Goal: Task Accomplishment & Management: Manage account settings

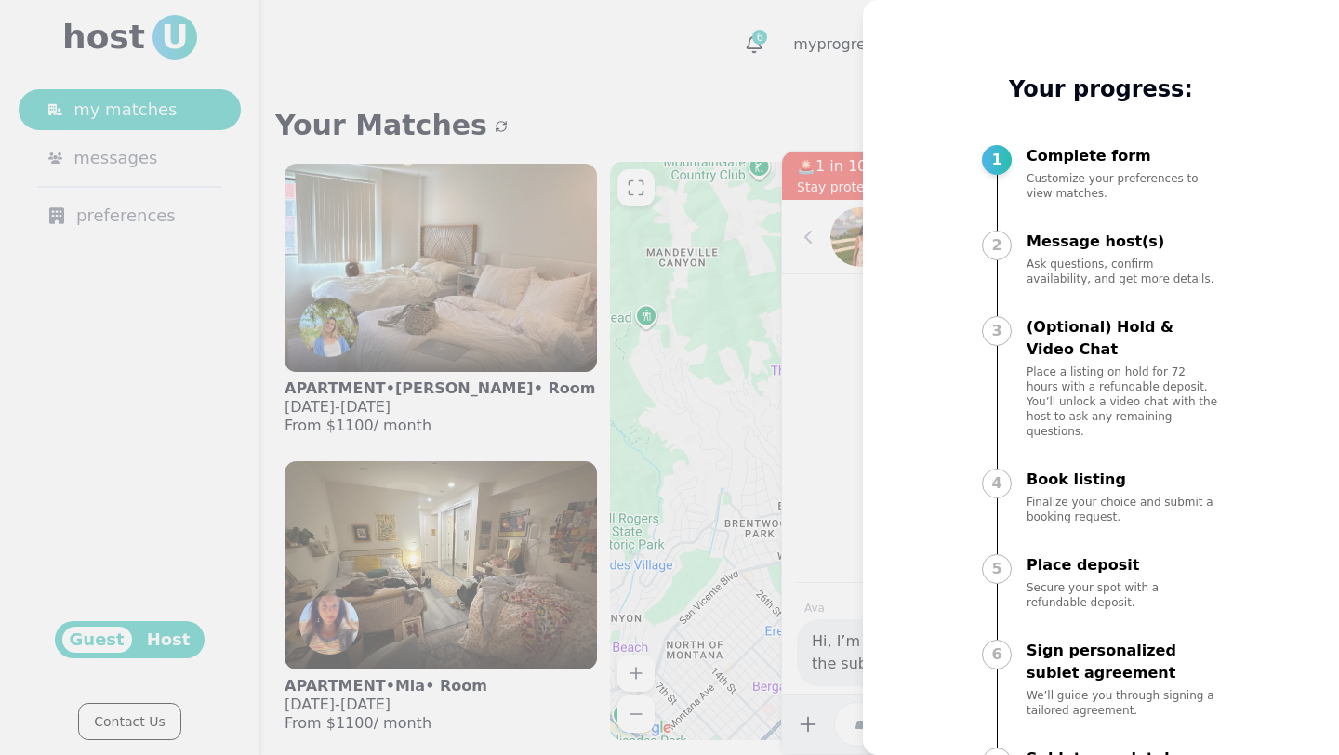
click at [535, 78] on div at bounding box center [669, 377] width 1339 height 755
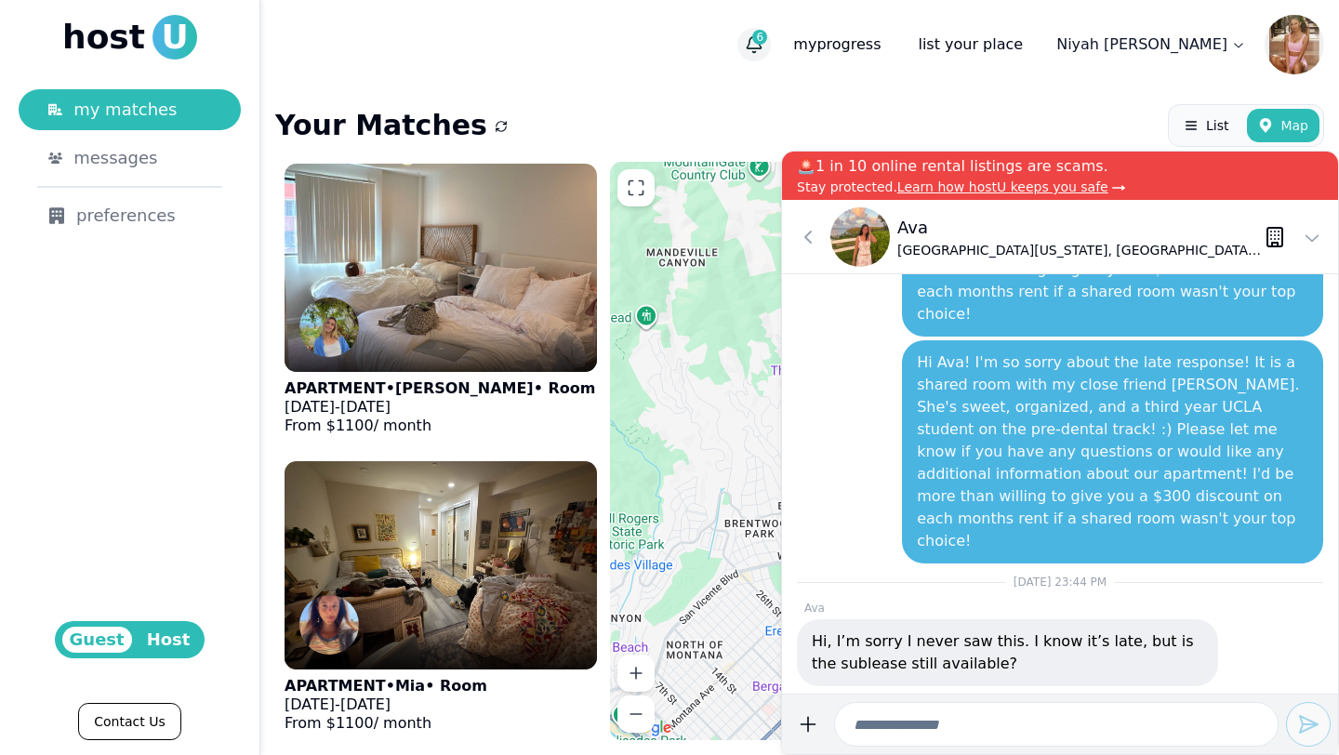
click at [763, 45] on icon "button" at bounding box center [754, 44] width 19 height 19
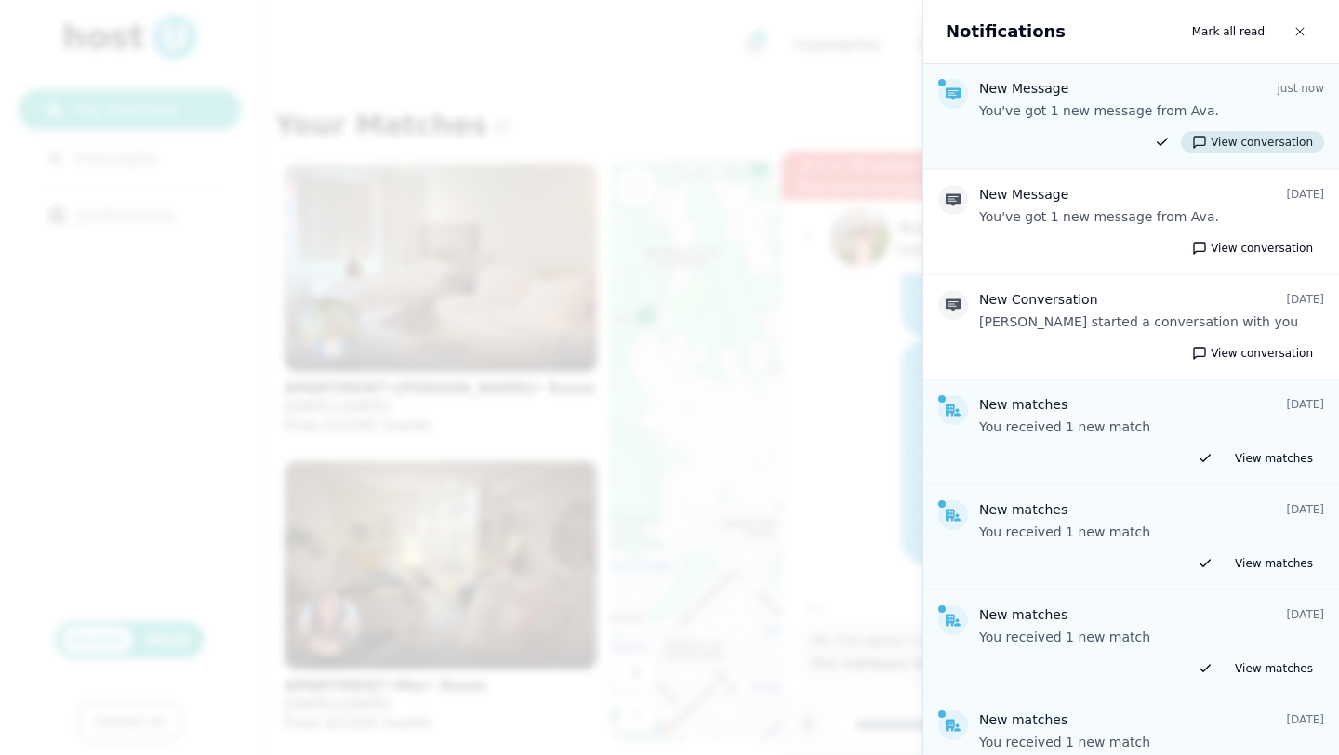
click at [1251, 146] on button "View conversation" at bounding box center [1252, 142] width 143 height 22
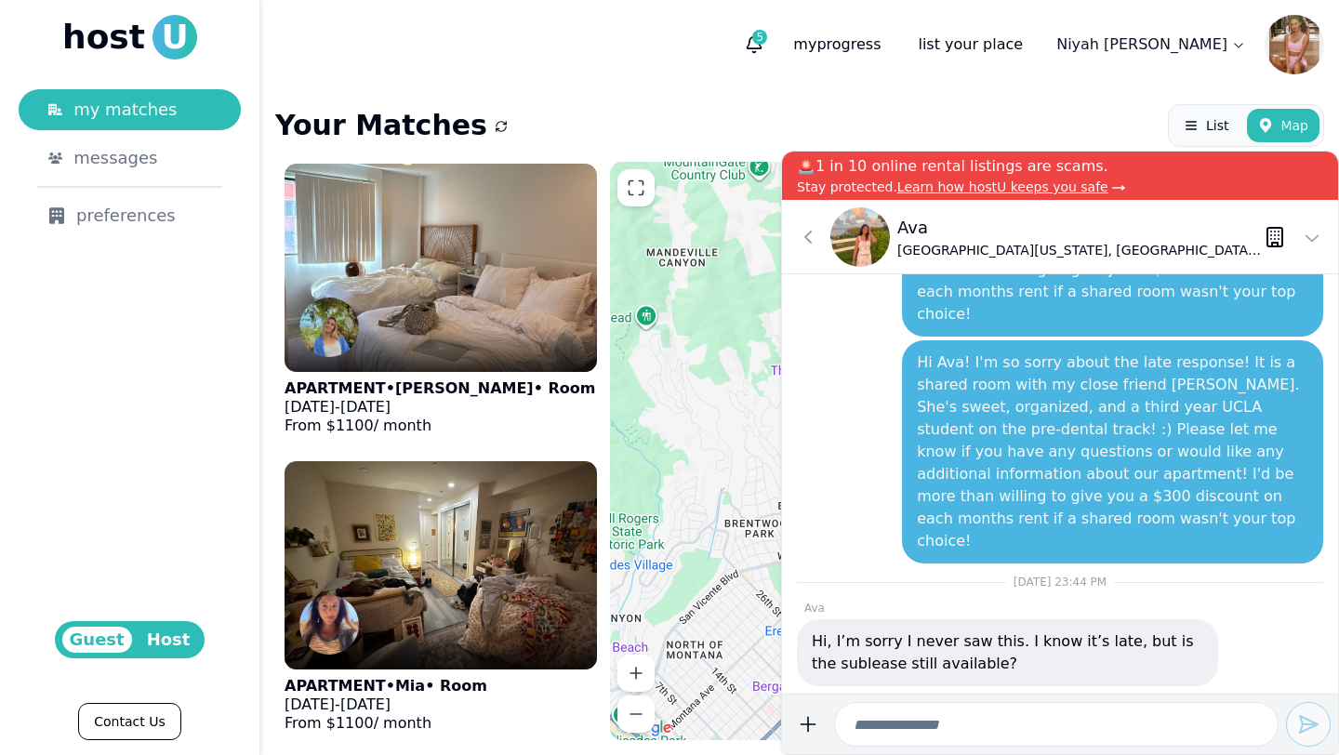
click at [902, 727] on input at bounding box center [1056, 724] width 444 height 45
click at [1160, 730] on input "**********" at bounding box center [1056, 724] width 444 height 45
click at [1170, 729] on input "**********" at bounding box center [1056, 724] width 444 height 45
type input "**********"
click at [789, 702] on button "submit" at bounding box center [807, 724] width 37 height 45
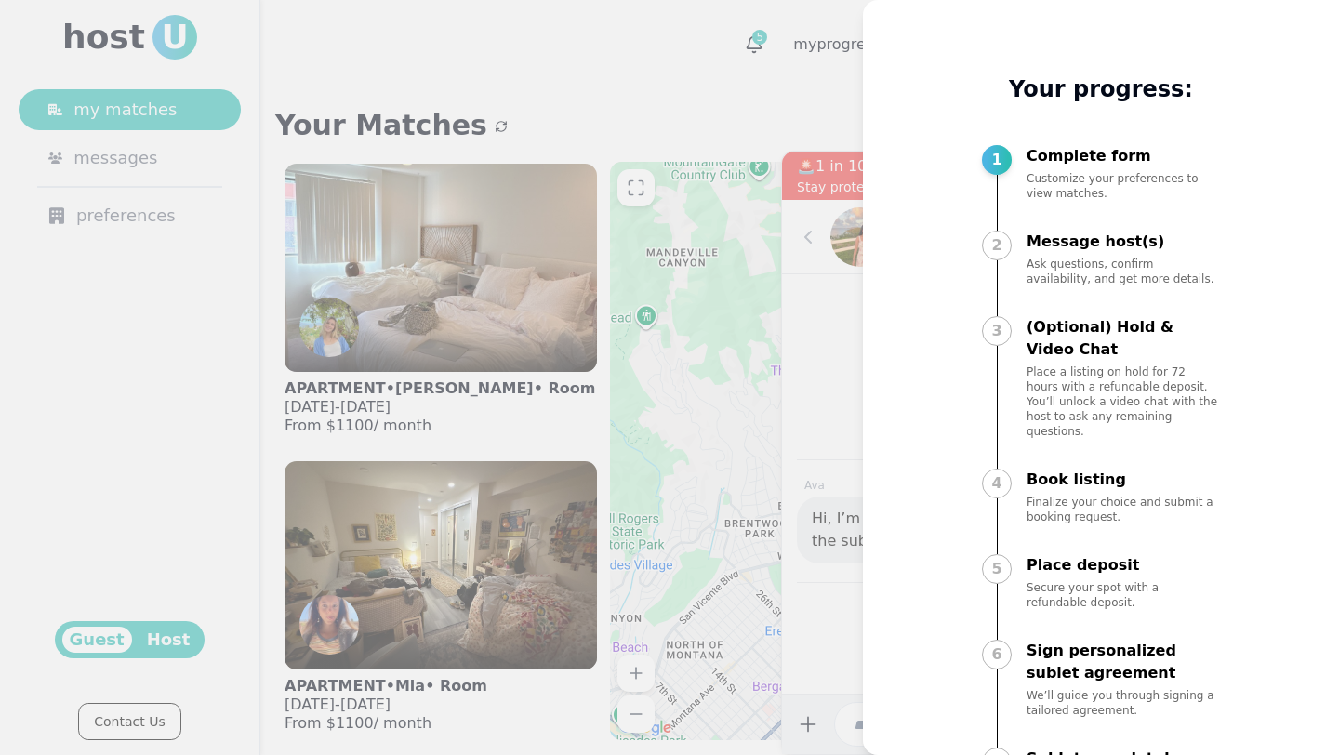
click at [751, 110] on div at bounding box center [669, 377] width 1339 height 755
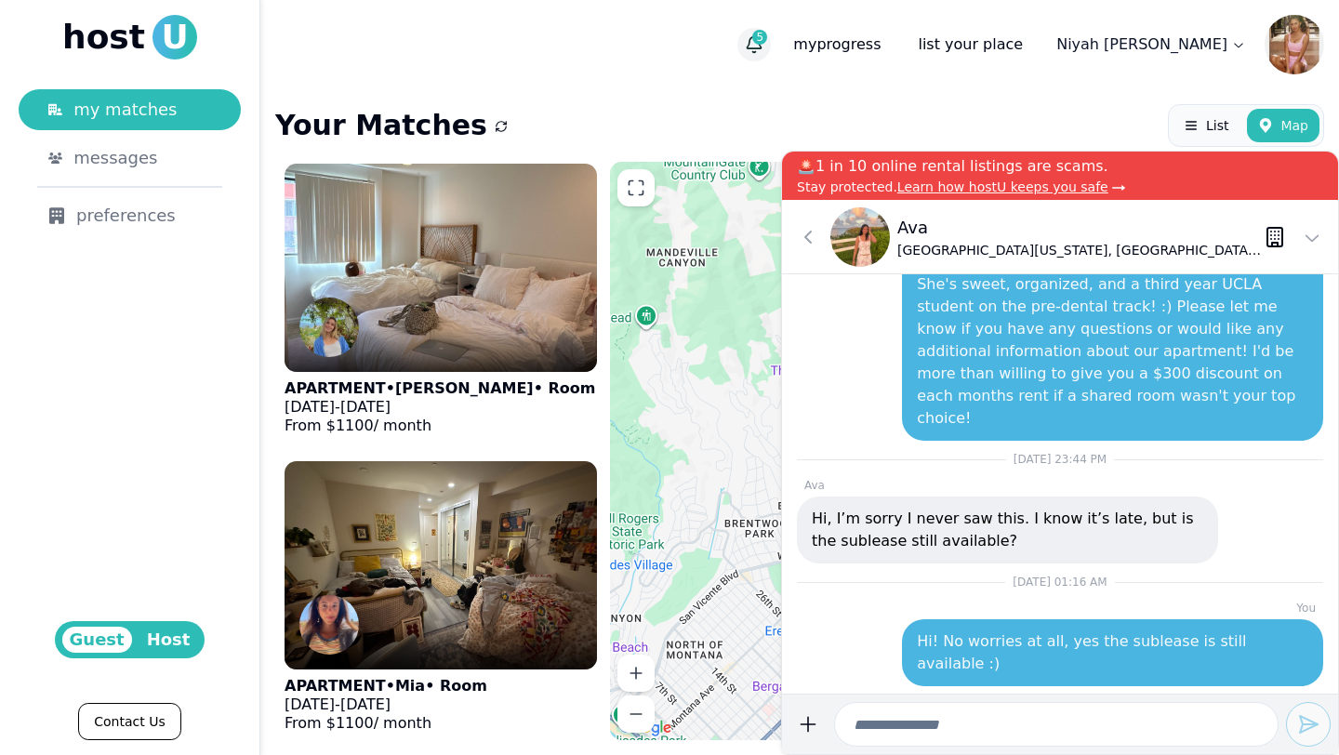
click at [767, 44] on span "5" at bounding box center [759, 37] width 15 height 15
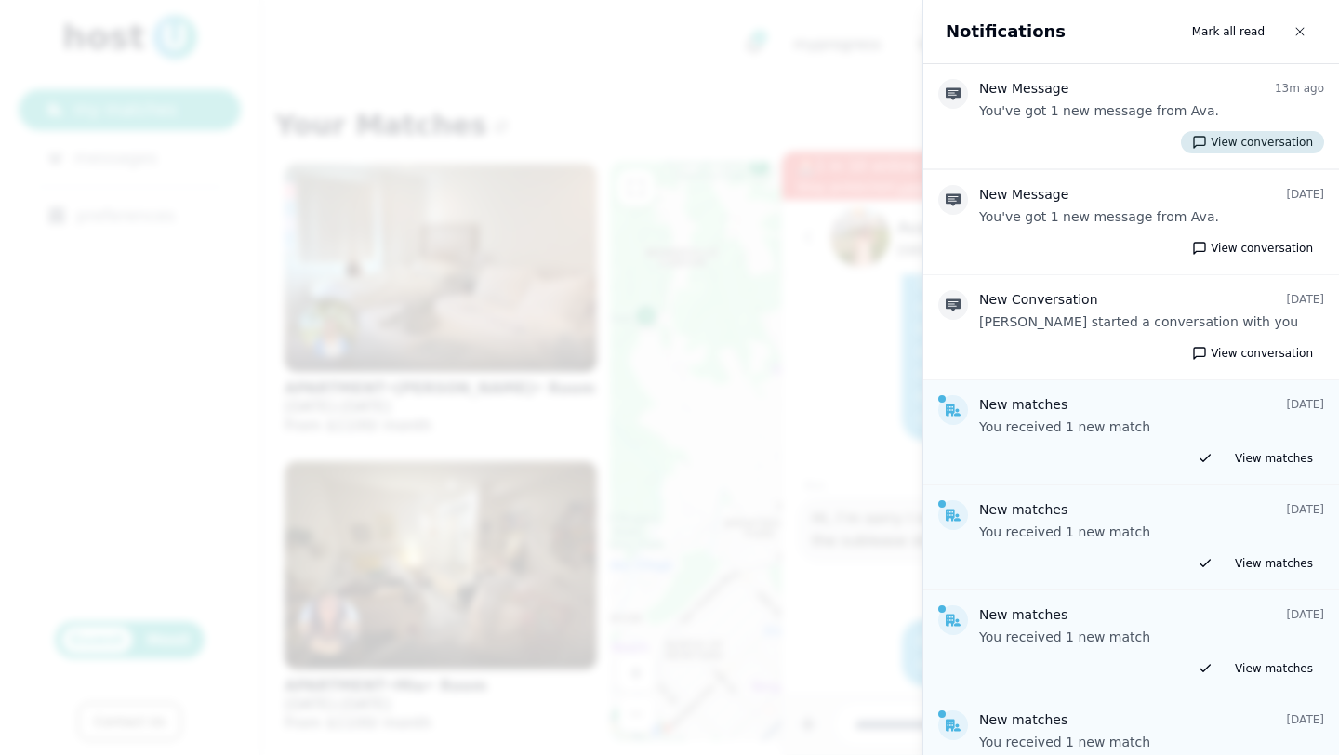
click at [1223, 143] on button "View conversation" at bounding box center [1252, 142] width 143 height 22
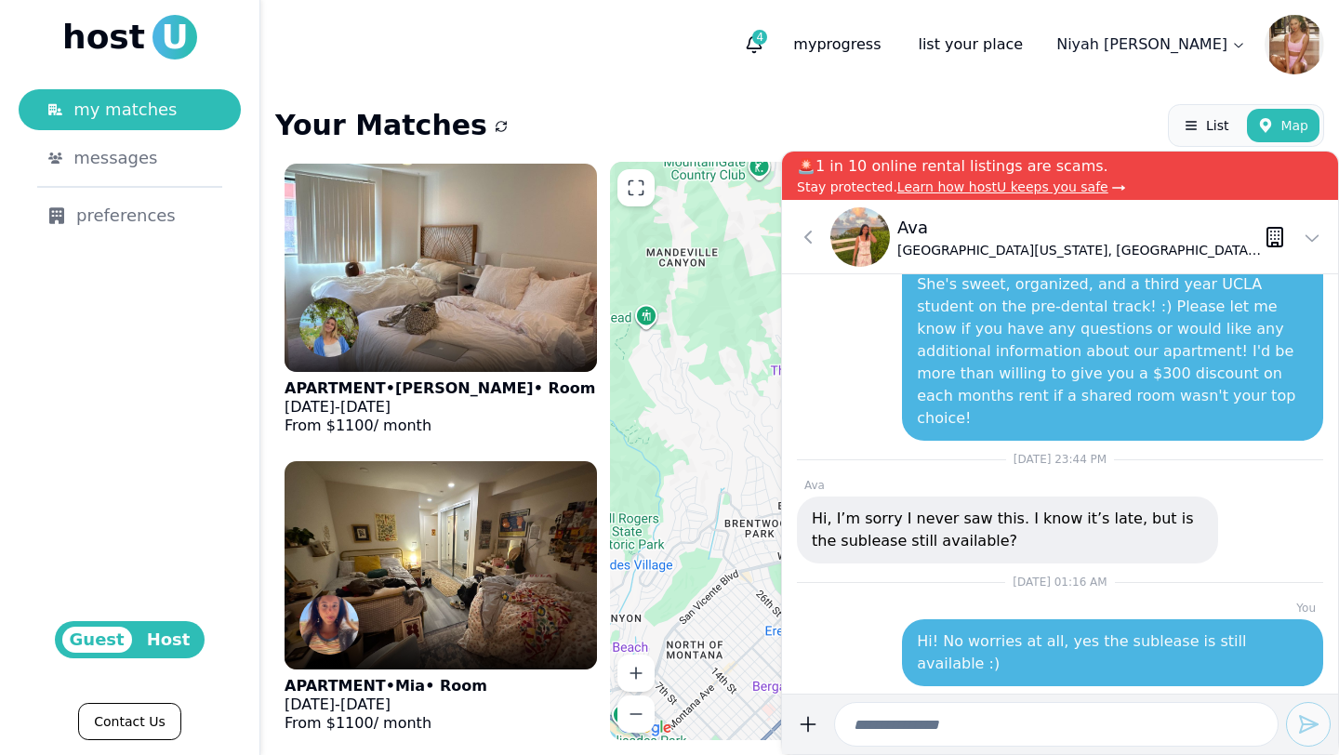
scroll to position [-11, 0]
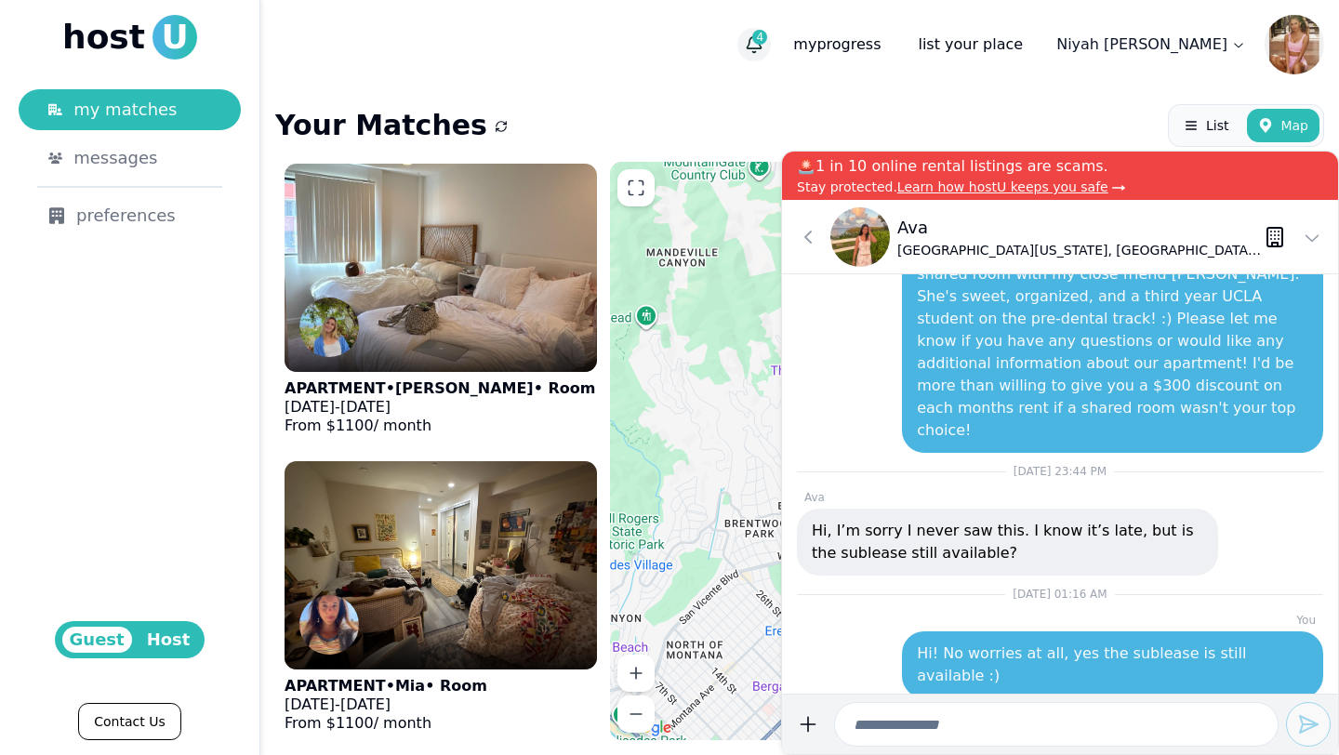
click at [771, 55] on button "4" at bounding box center [753, 44] width 33 height 33
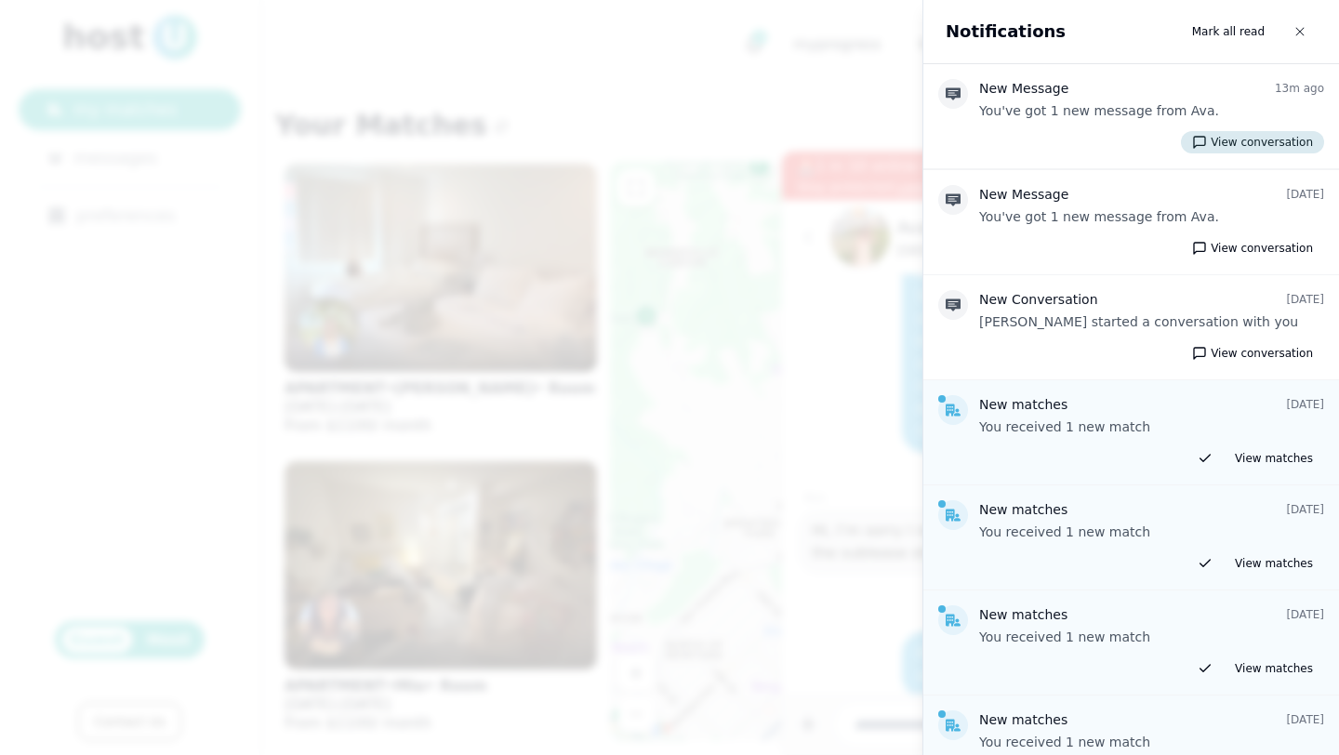
click at [1223, 140] on button "View conversation" at bounding box center [1252, 142] width 143 height 22
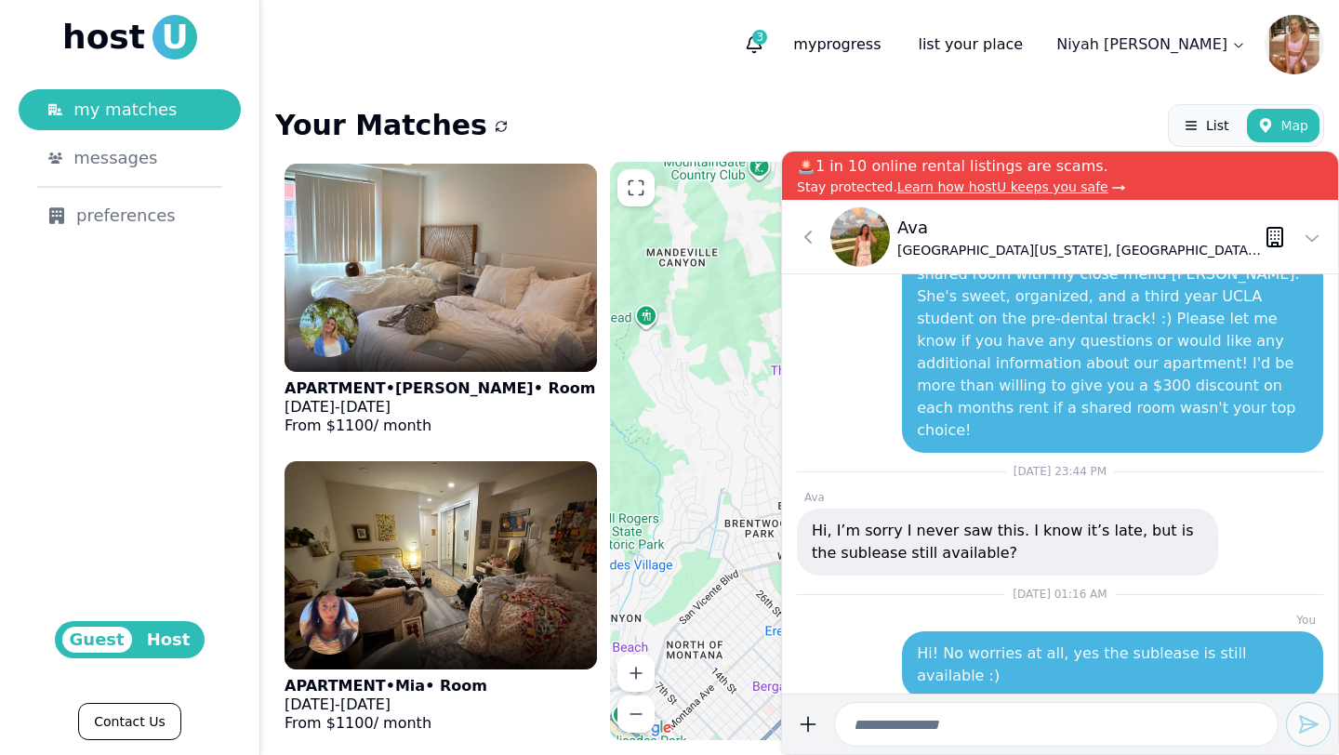
scroll to position [0, 0]
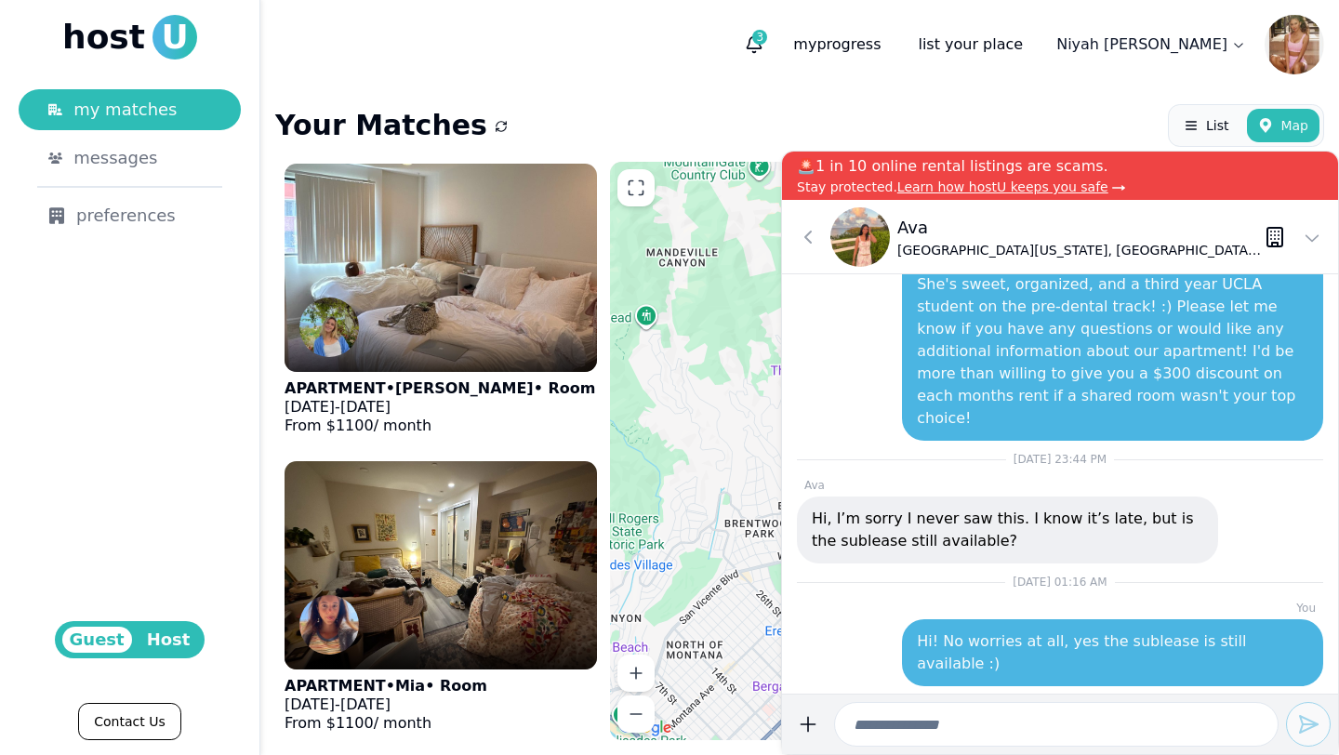
click at [633, 99] on div "Your Matches List Map APARTMENT • Lindsay • Room [DATE] - [DATE] From $ 1100 / …" at bounding box center [799, 422] width 1078 height 666
click at [613, 64] on header "3 my progress list your place [PERSON_NAME]" at bounding box center [799, 44] width 1078 height 89
click at [811, 247] on icon at bounding box center [808, 237] width 22 height 22
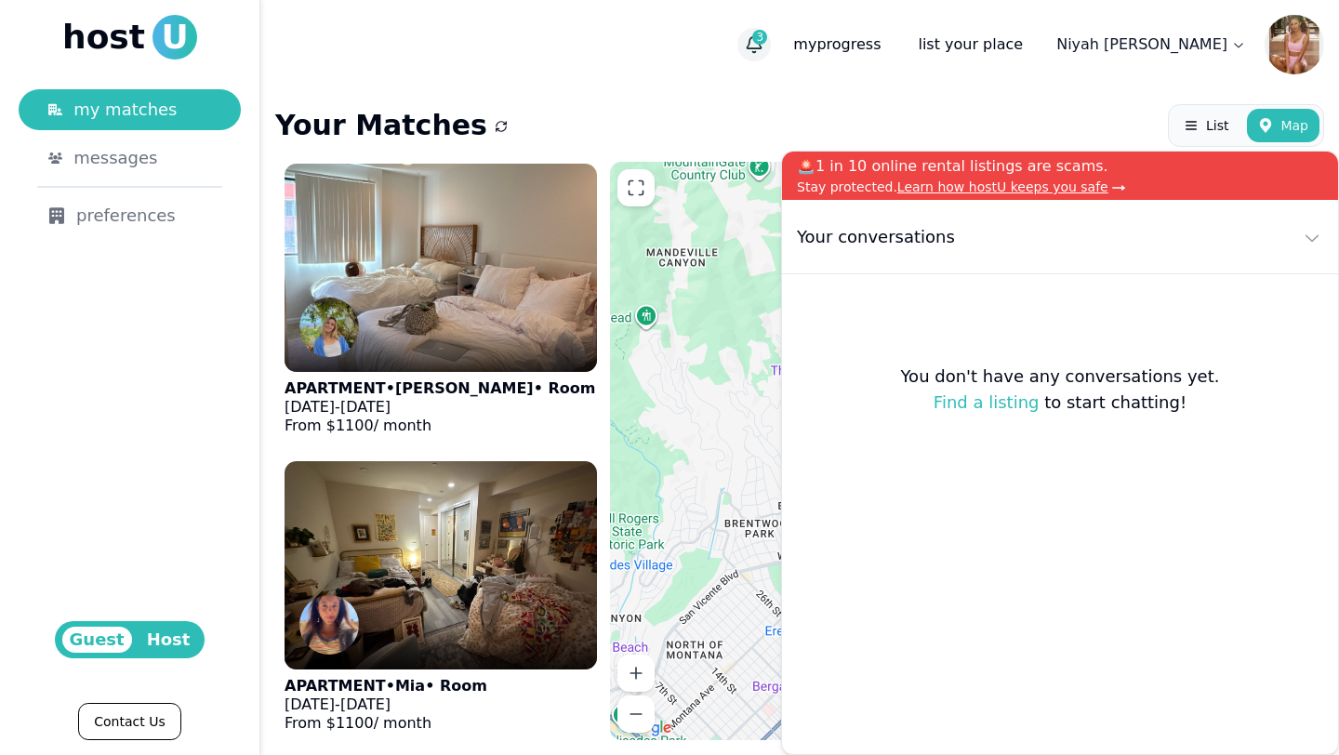
click at [763, 44] on icon "button" at bounding box center [754, 44] width 19 height 19
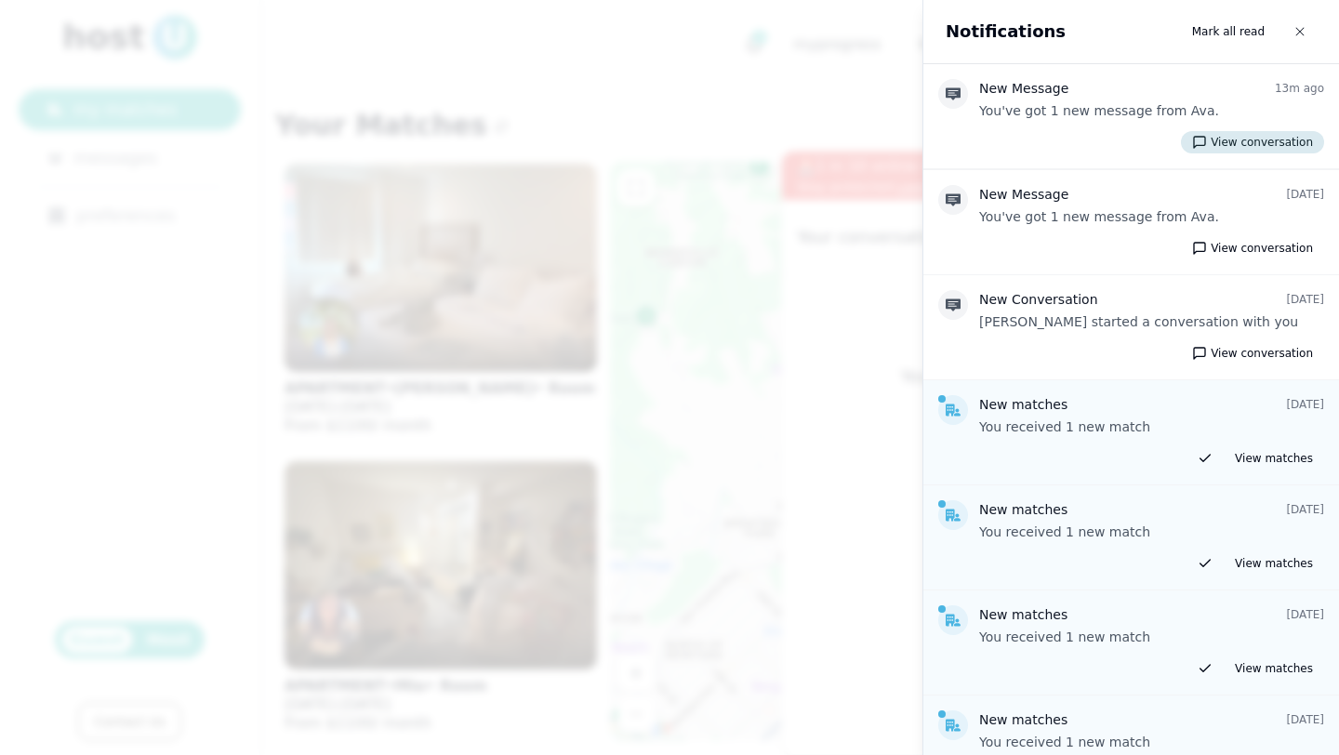
click at [1256, 148] on button "View conversation" at bounding box center [1252, 142] width 143 height 22
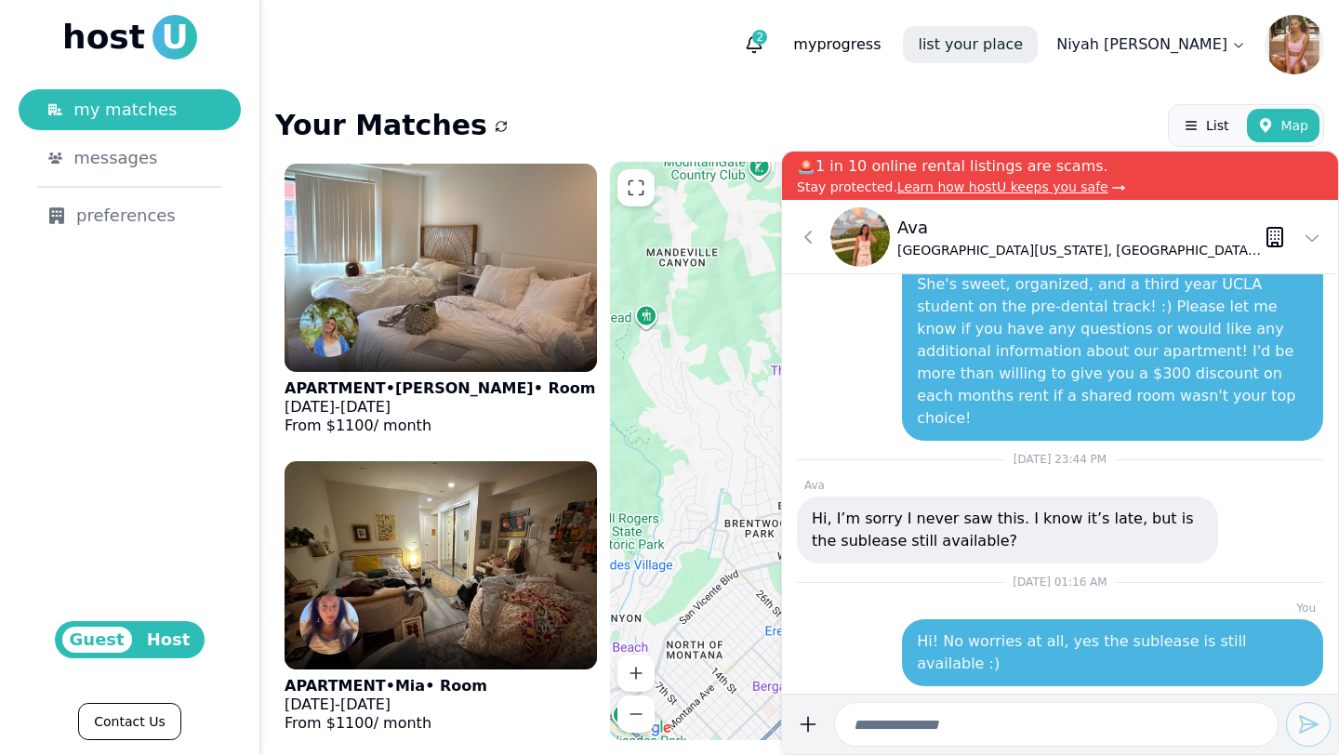
click at [1037, 45] on link "list your place" at bounding box center [970, 44] width 135 height 37
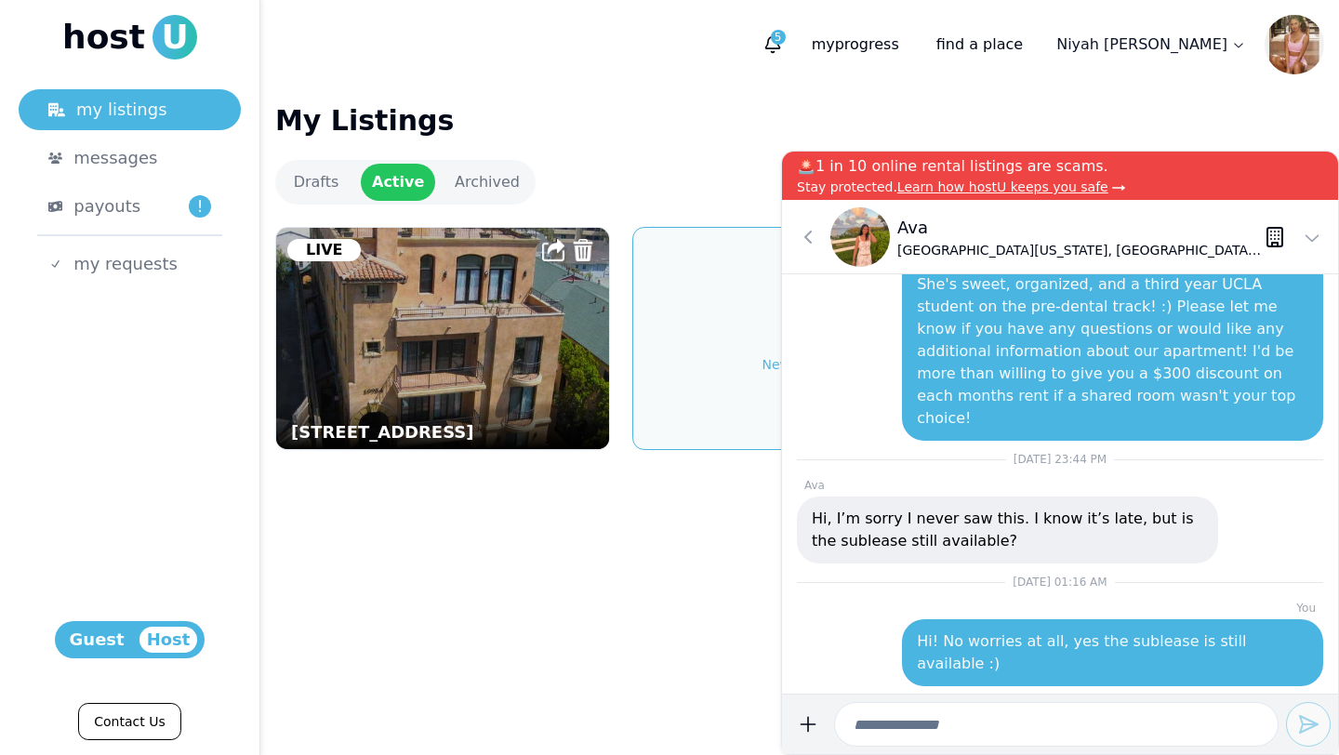
click at [681, 198] on div "My Listings Drafts Active Archived [STREET_ADDRESS] Live New Listing" at bounding box center [799, 295] width 1078 height 413
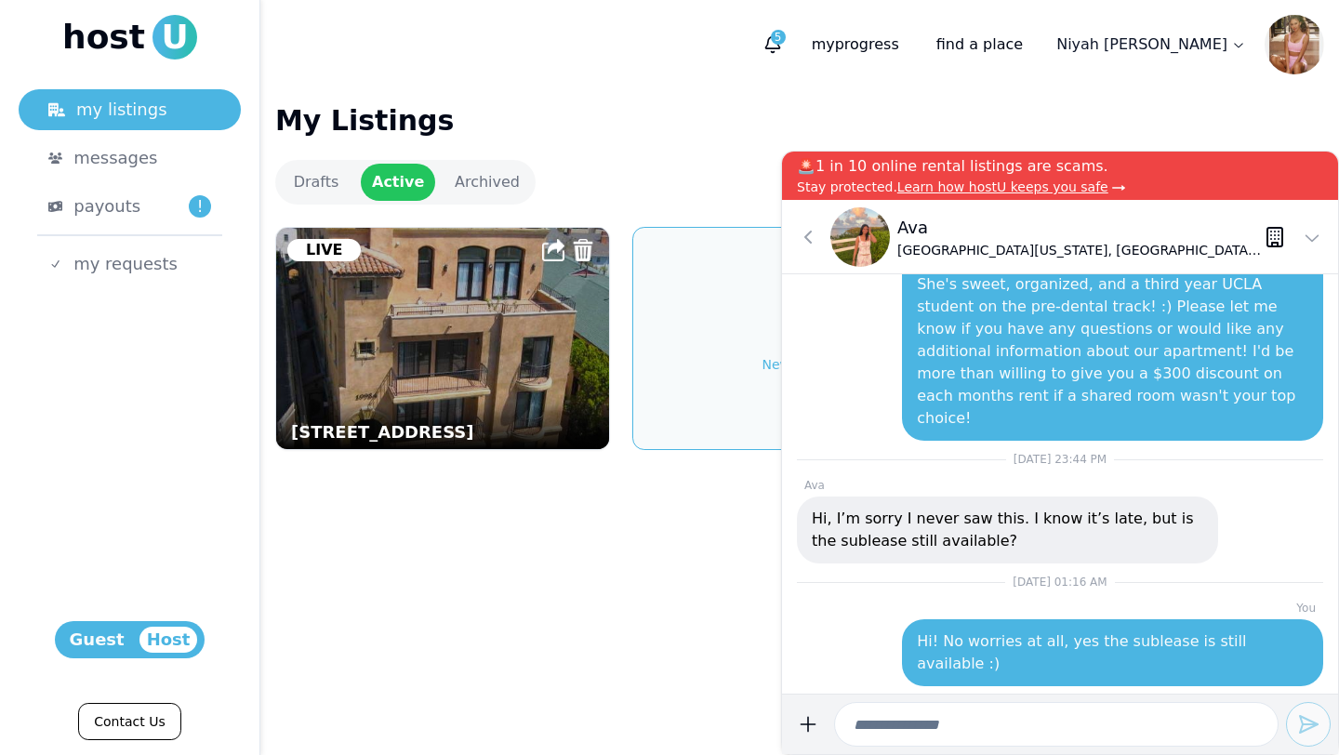
click at [508, 350] on img at bounding box center [442, 339] width 366 height 244
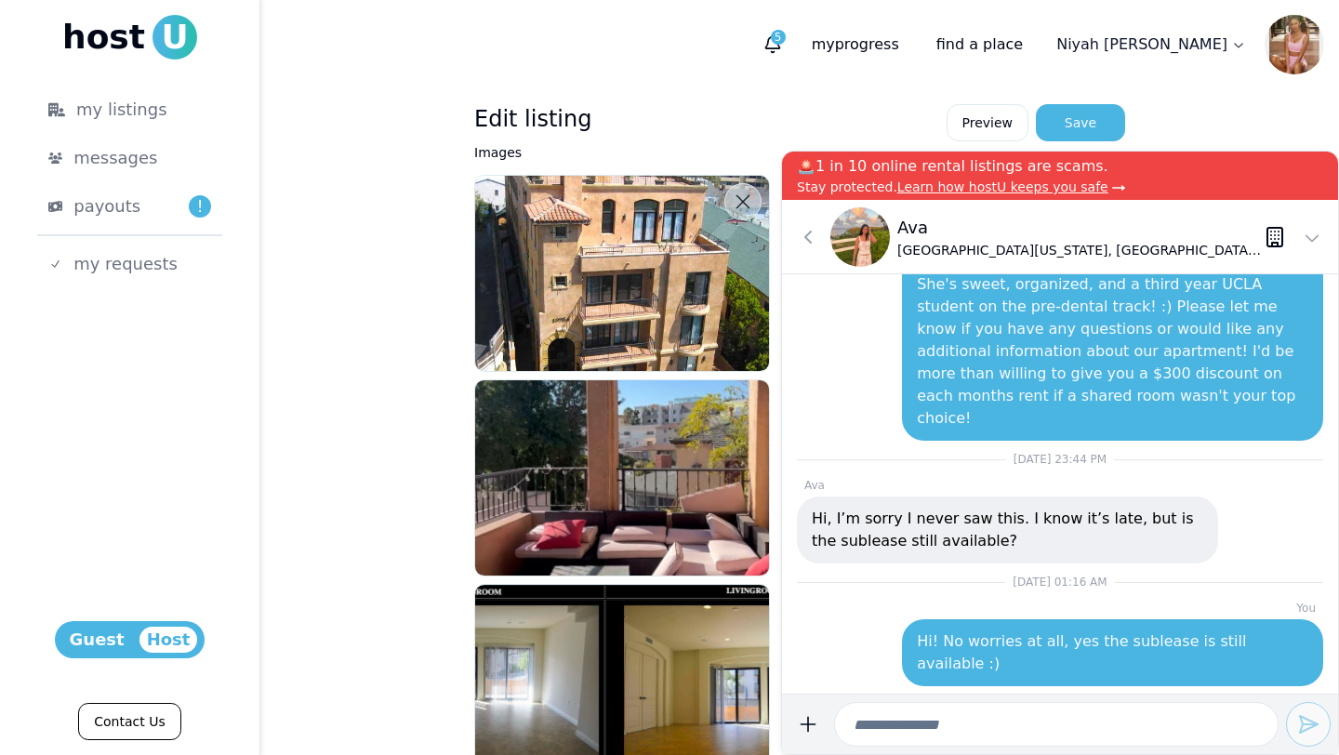
click at [749, 207] on use at bounding box center [743, 202] width 14 height 14
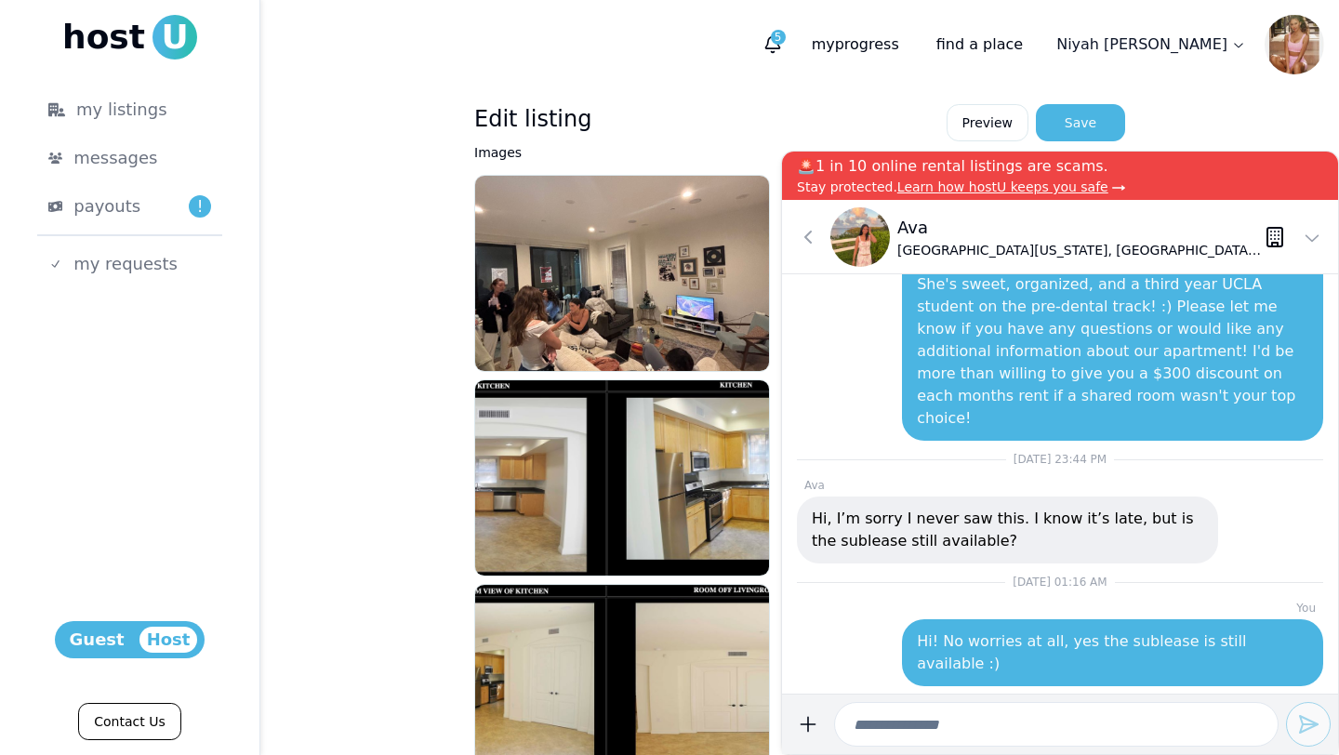
click at [1310, 233] on icon at bounding box center [1311, 237] width 22 height 22
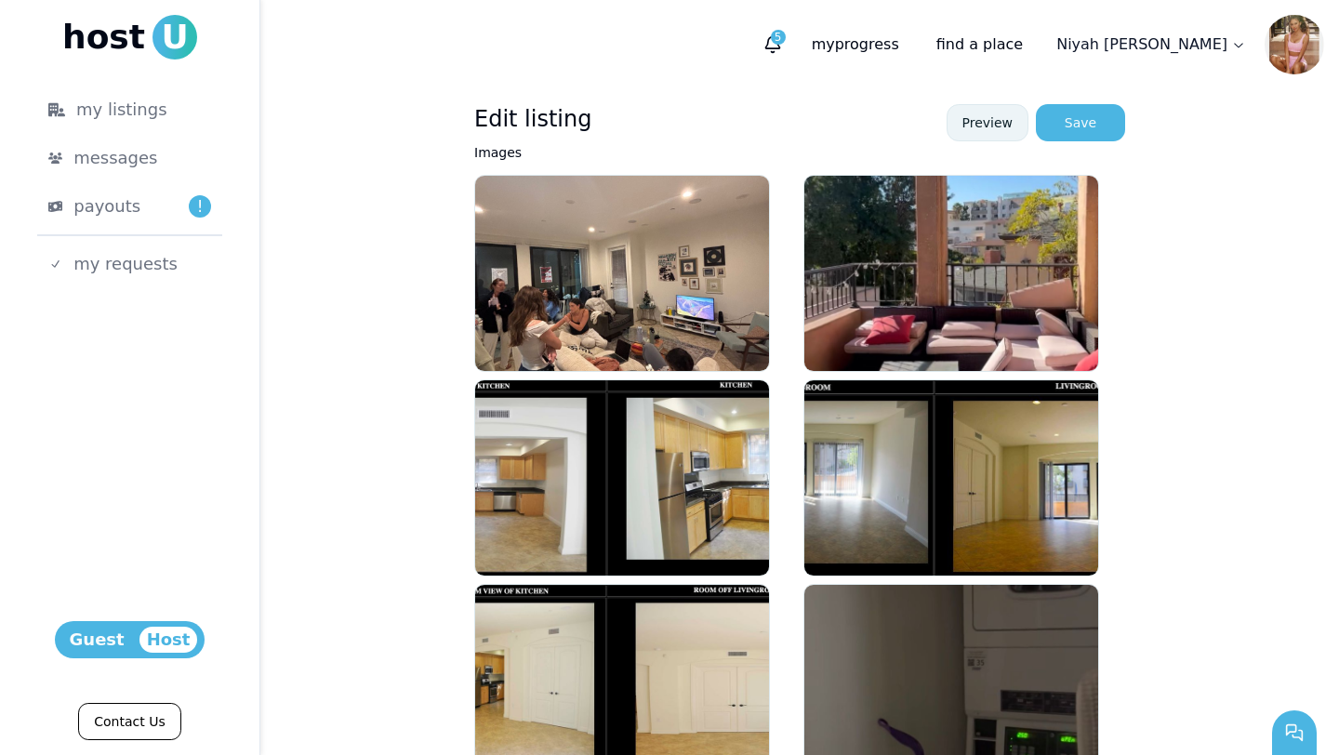
click at [997, 133] on link "Preview" at bounding box center [987, 122] width 83 height 37
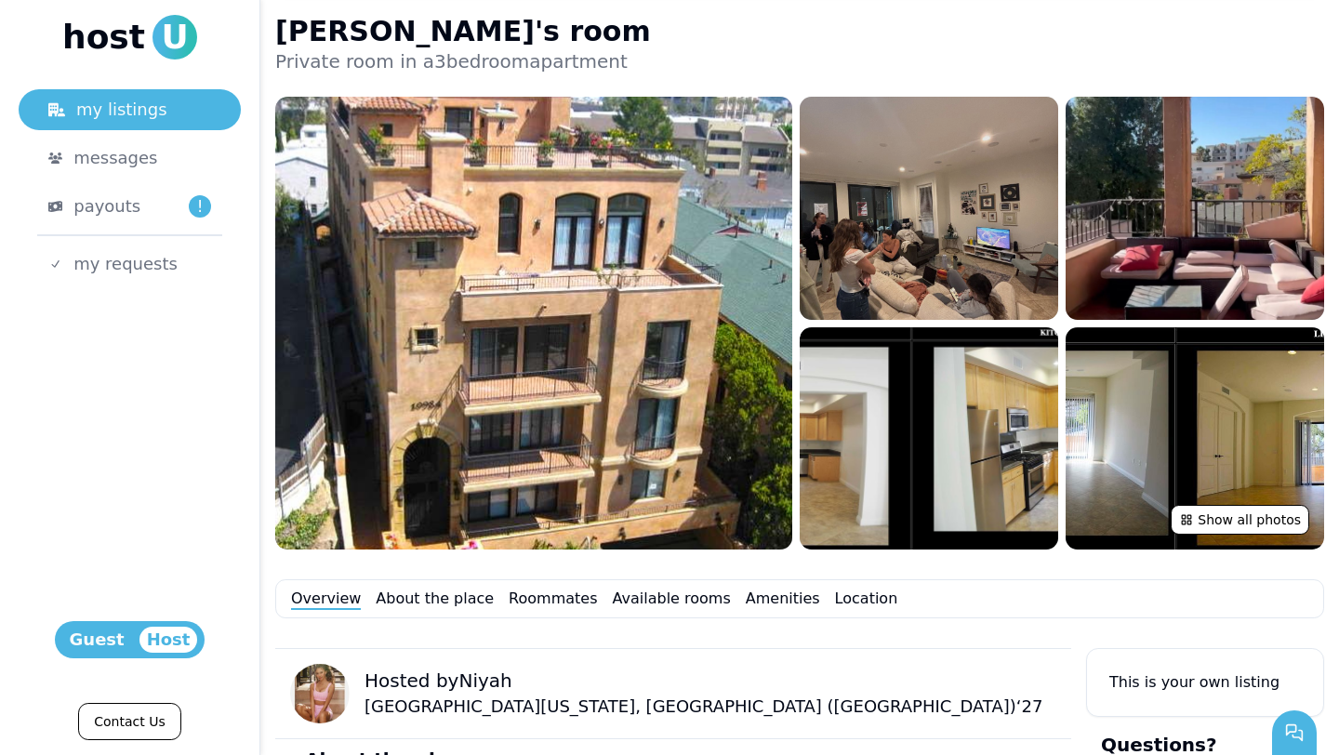
scroll to position [218, 0]
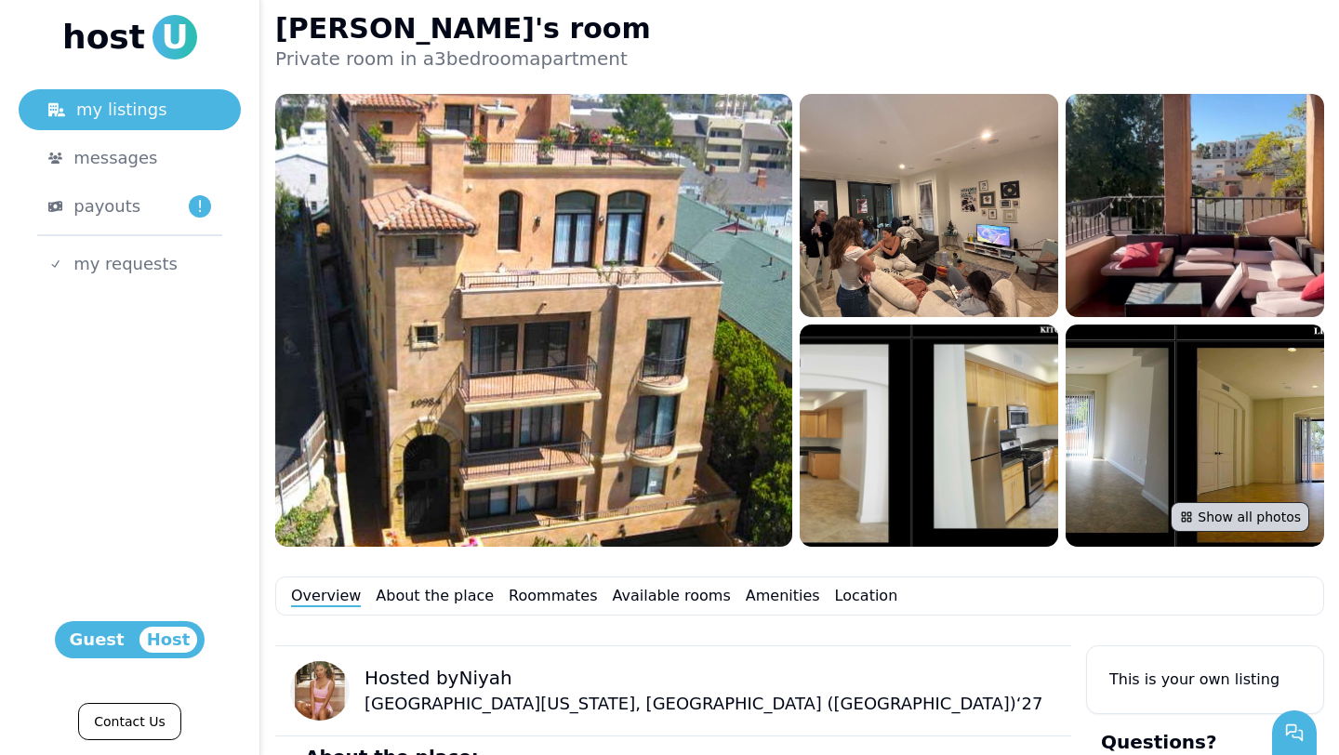
click at [1267, 506] on button "Show all photos" at bounding box center [1239, 517] width 139 height 30
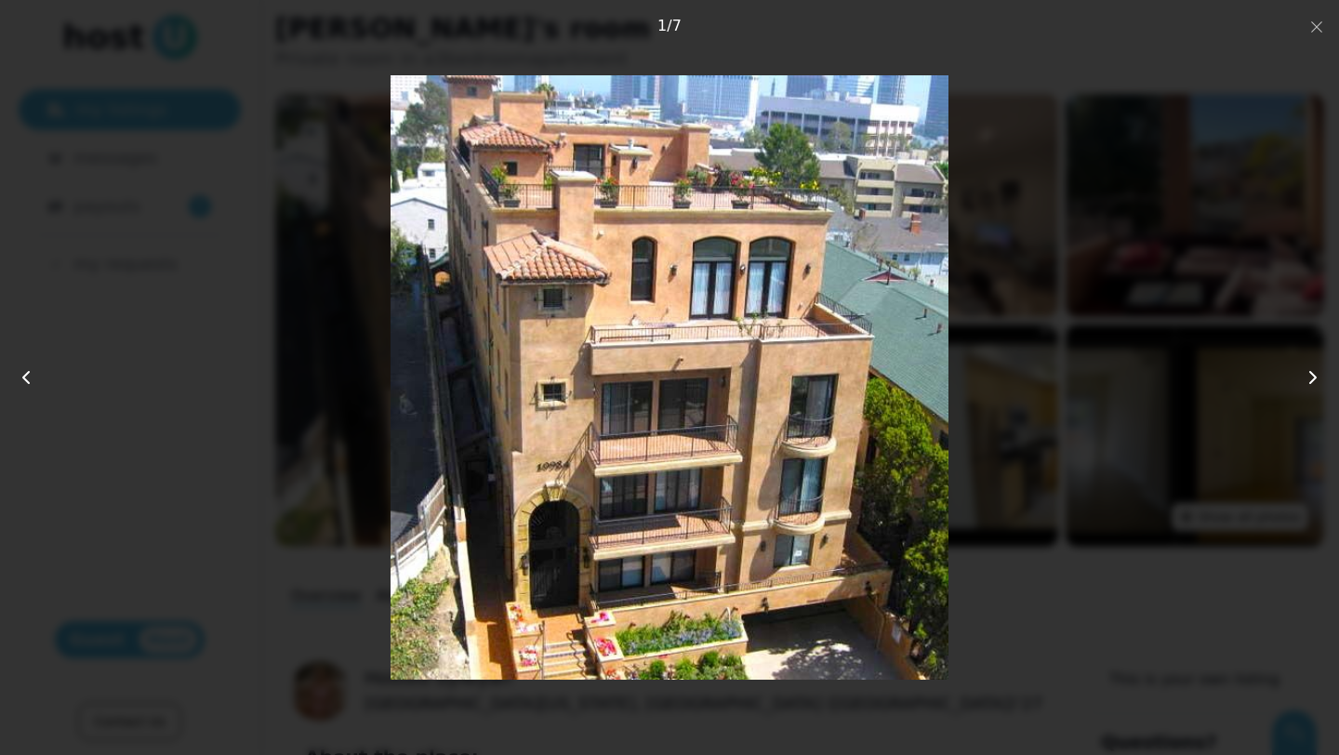
click at [1311, 384] on icon at bounding box center [1312, 377] width 22 height 22
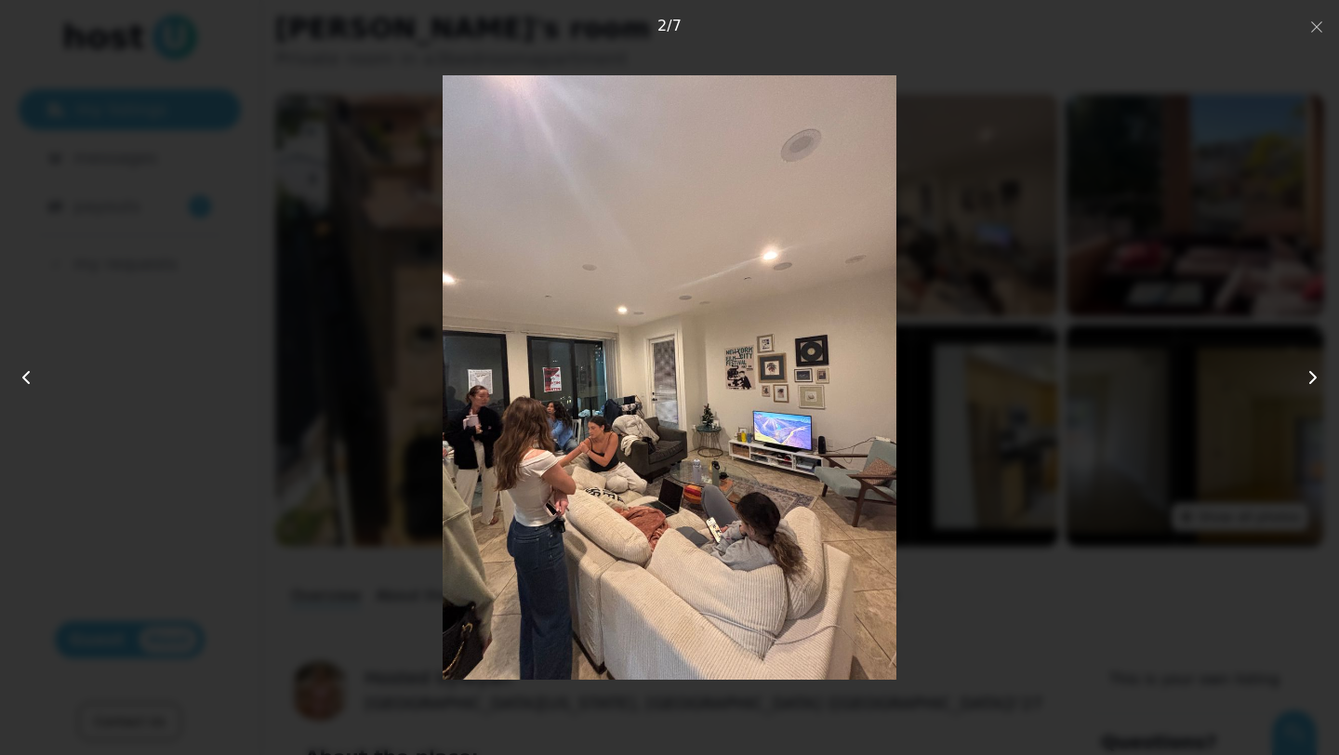
click at [1311, 383] on icon at bounding box center [1312, 377] width 22 height 22
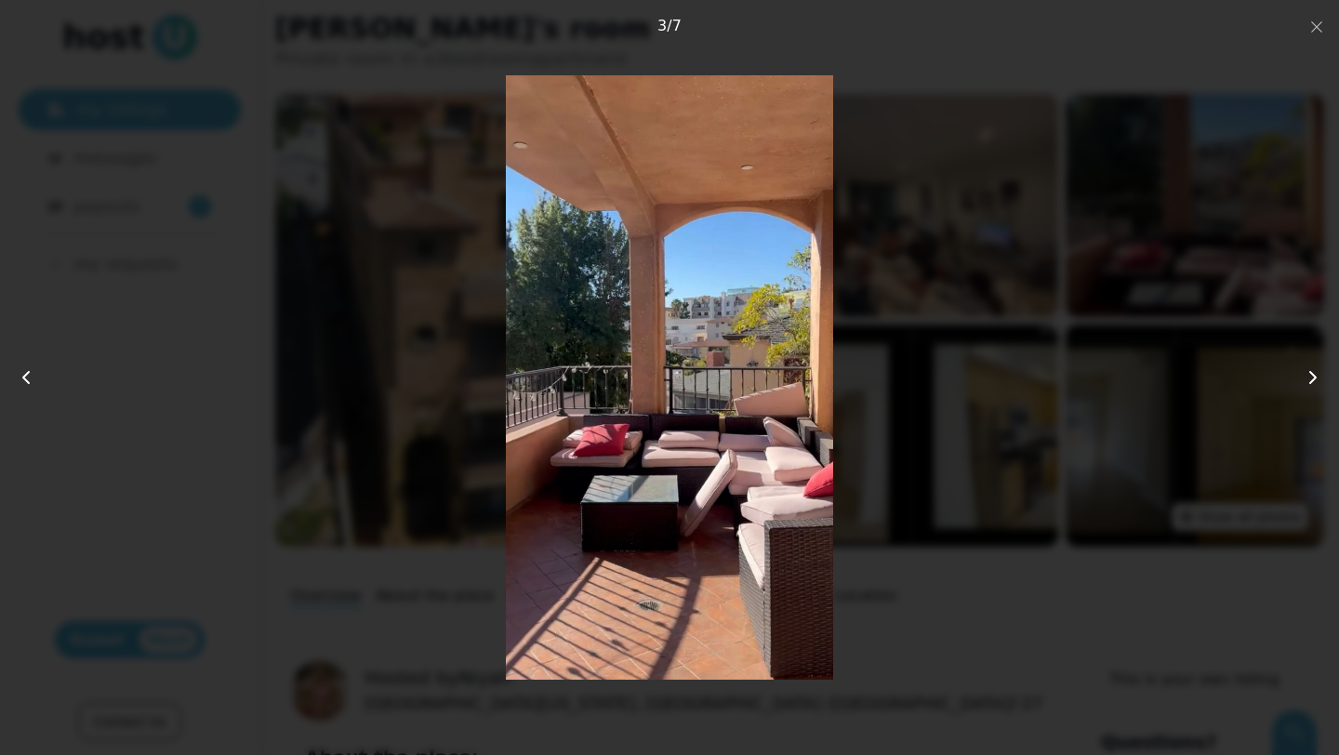
click at [1311, 384] on icon at bounding box center [1312, 377] width 22 height 22
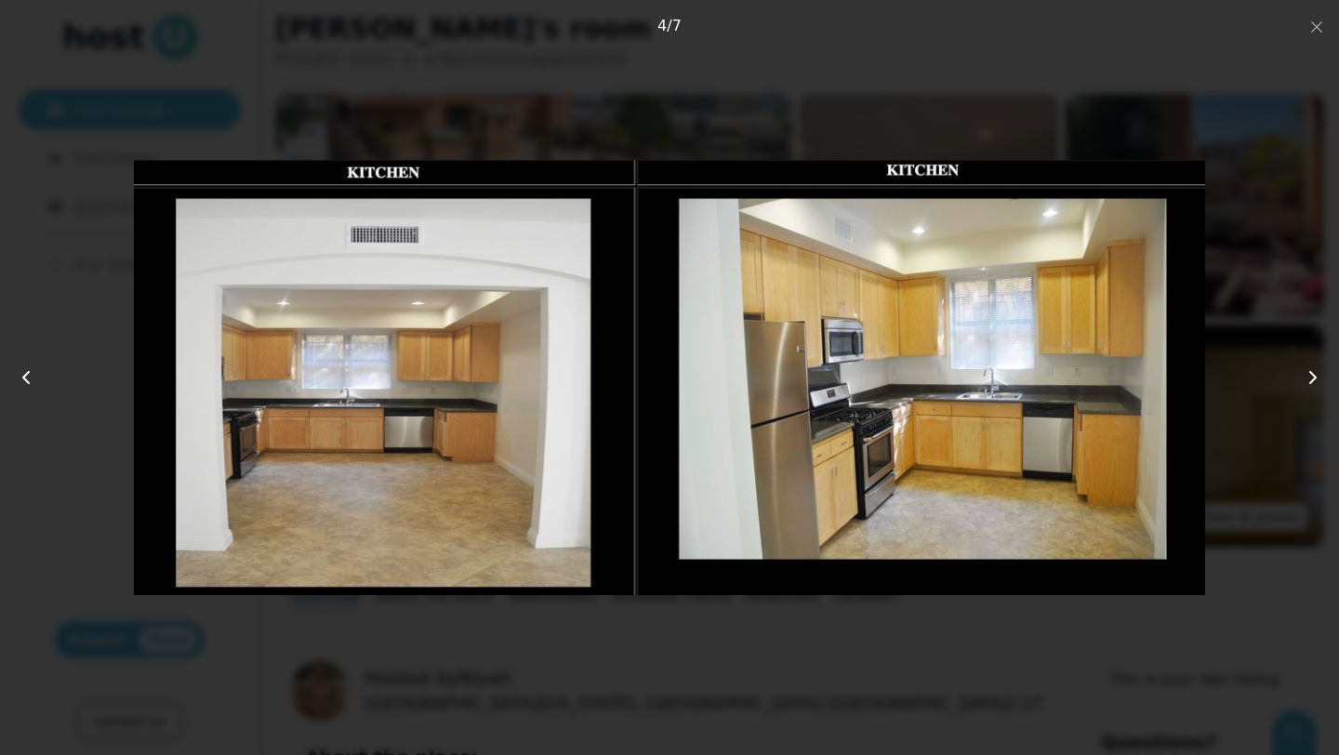
click at [1311, 384] on icon at bounding box center [1312, 377] width 22 height 22
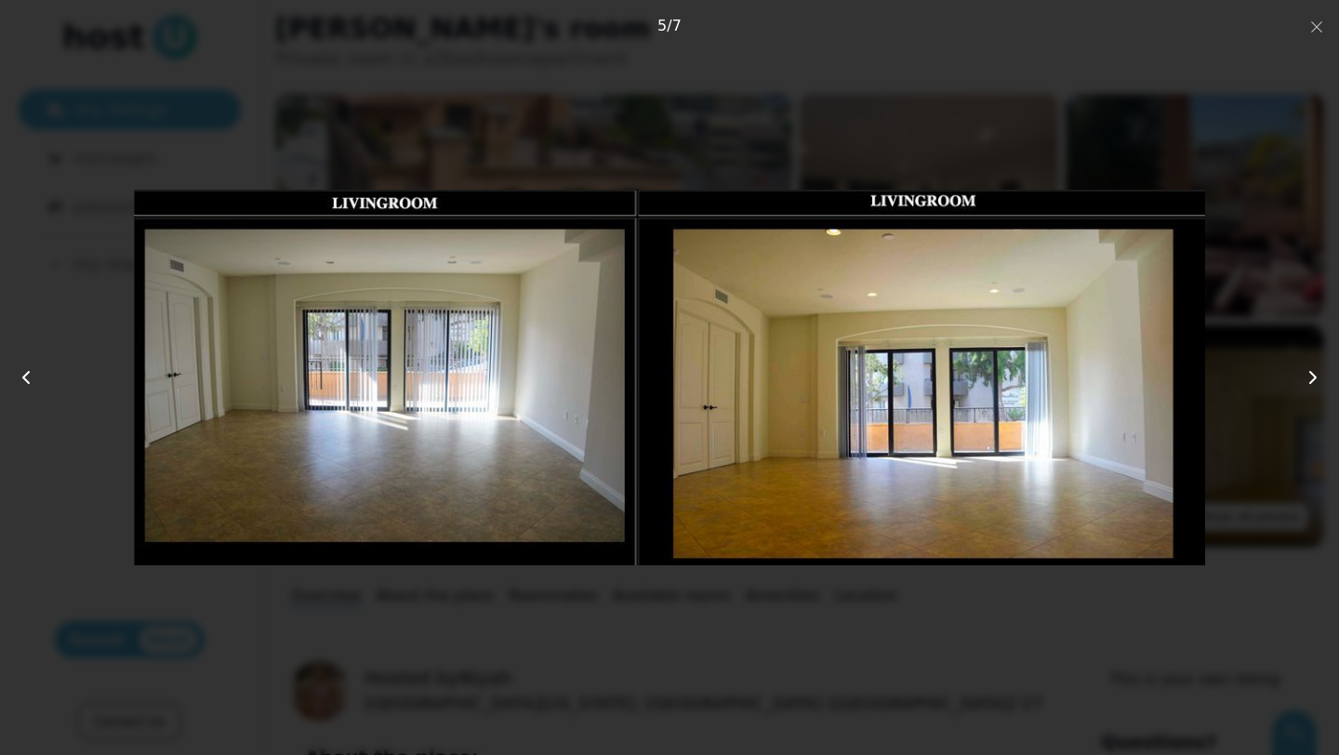
click at [1311, 387] on icon at bounding box center [1312, 377] width 22 height 22
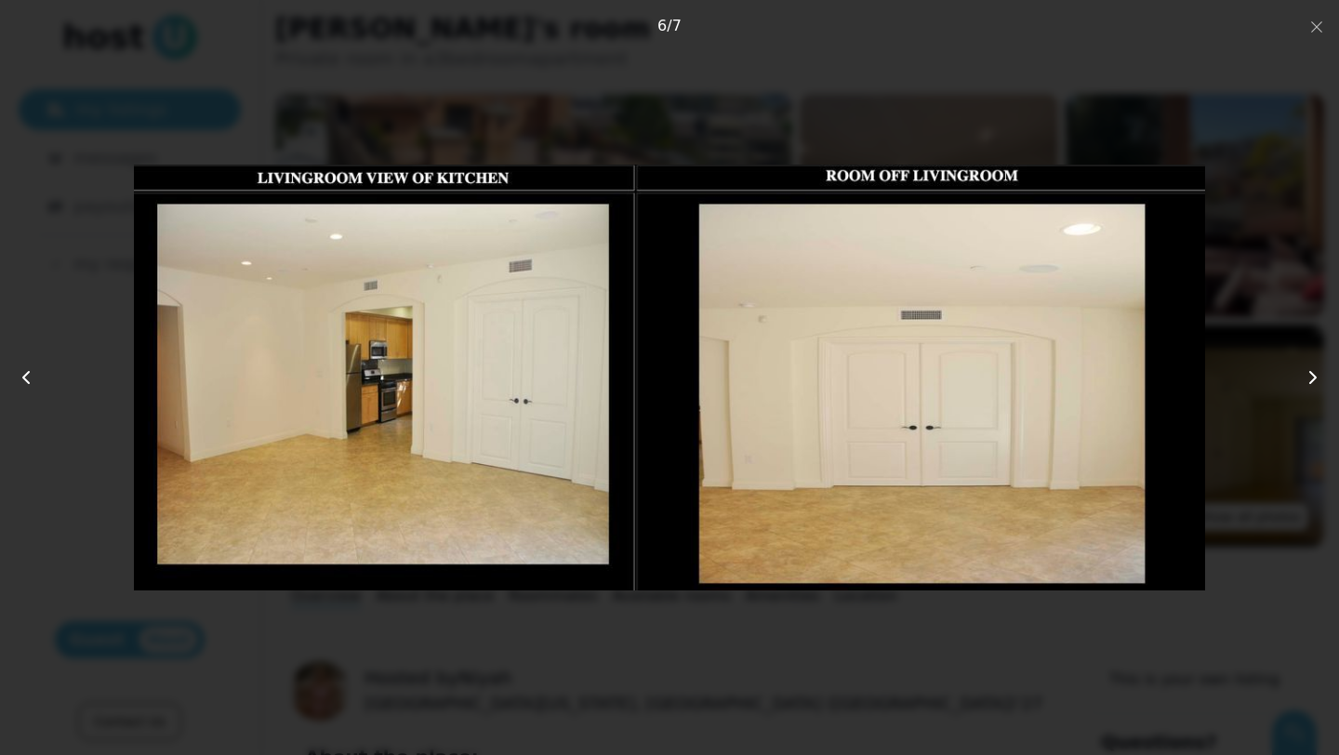
click at [1311, 387] on icon at bounding box center [1312, 377] width 22 height 22
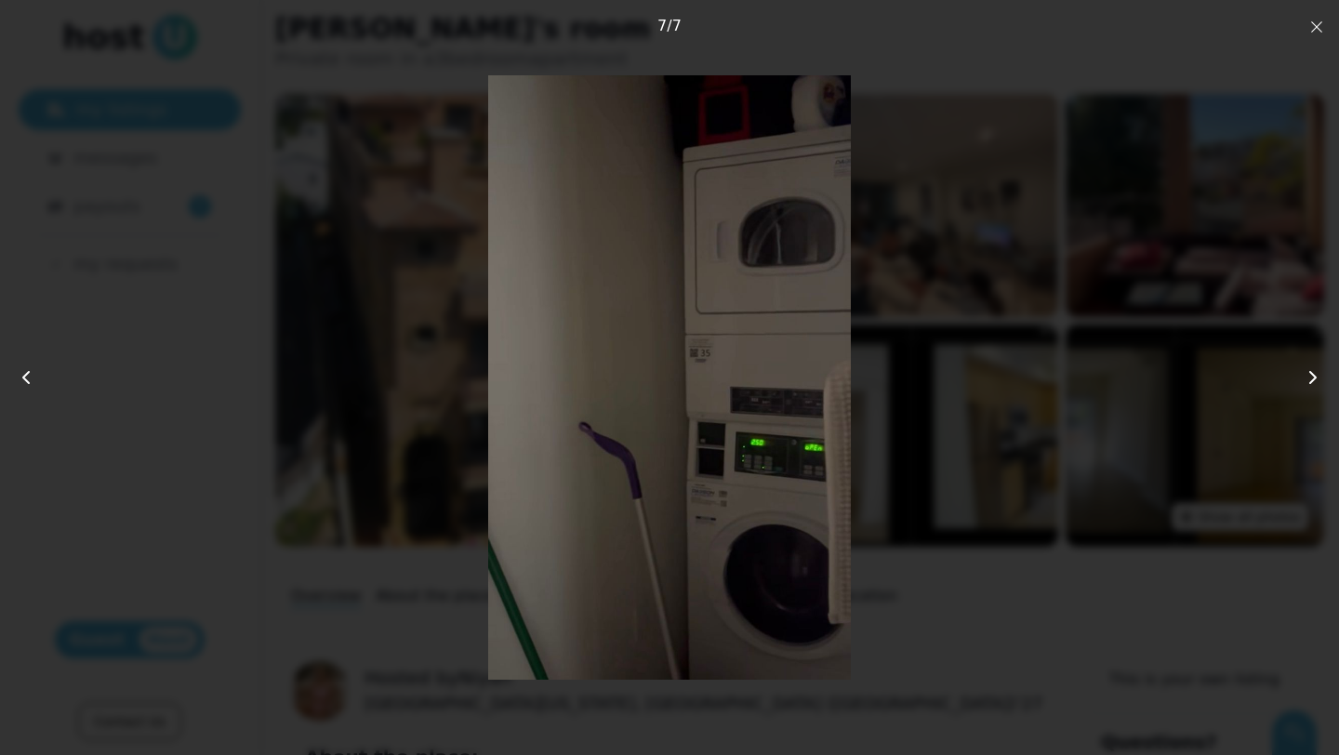
click at [1316, 27] on use "button" at bounding box center [1316, 26] width 11 height 11
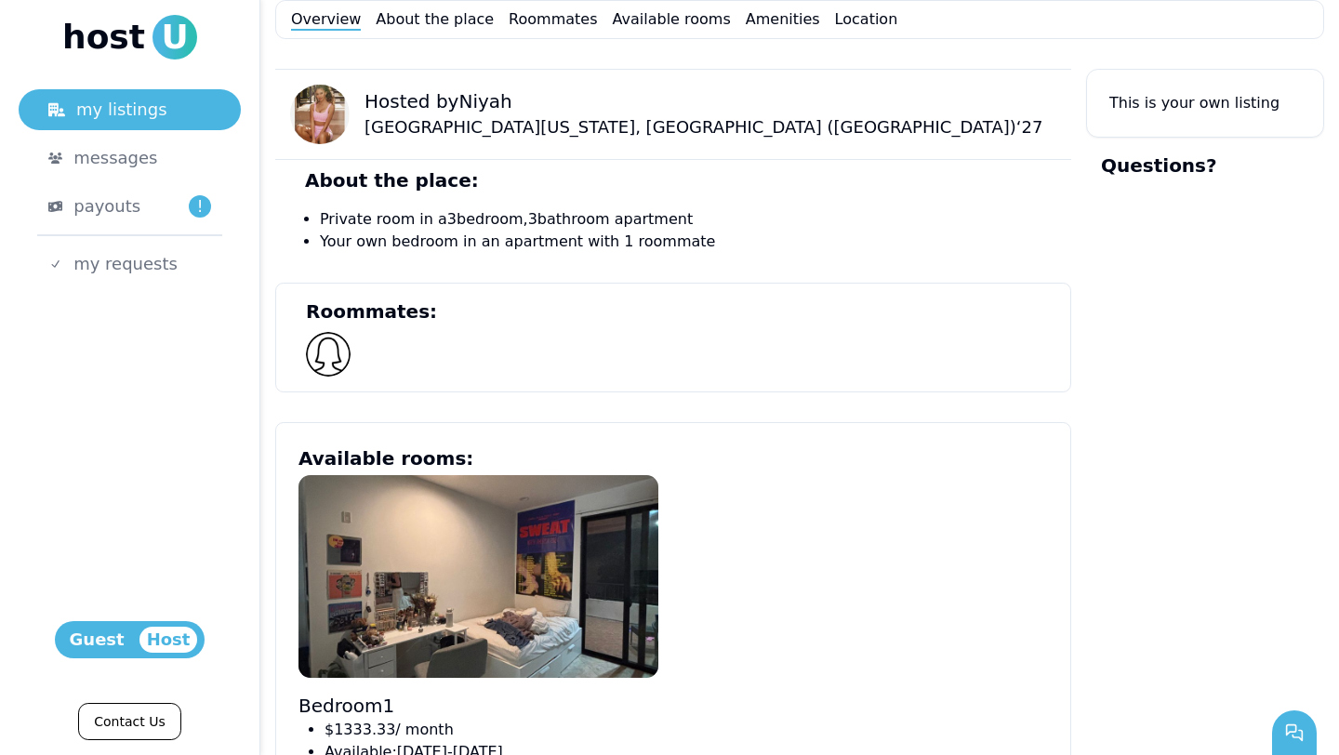
scroll to position [907, 0]
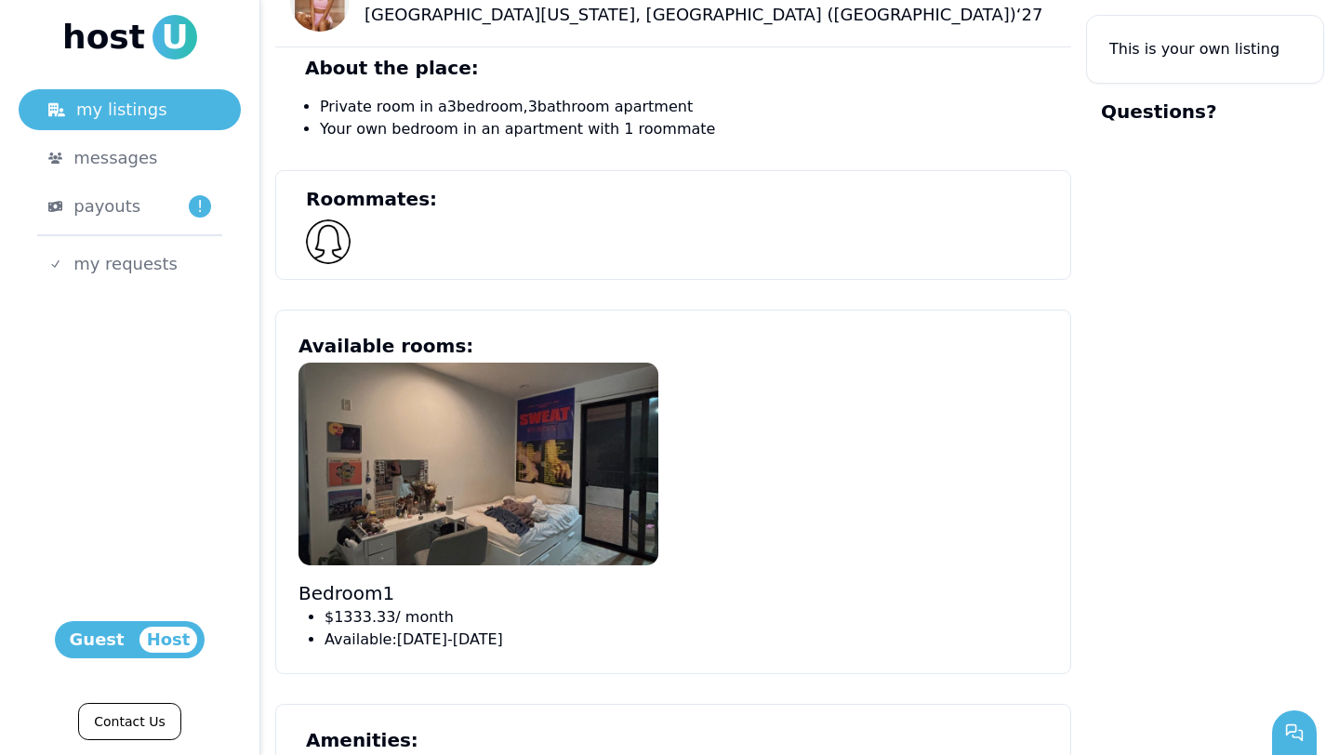
click at [495, 538] on img at bounding box center [478, 464] width 360 height 203
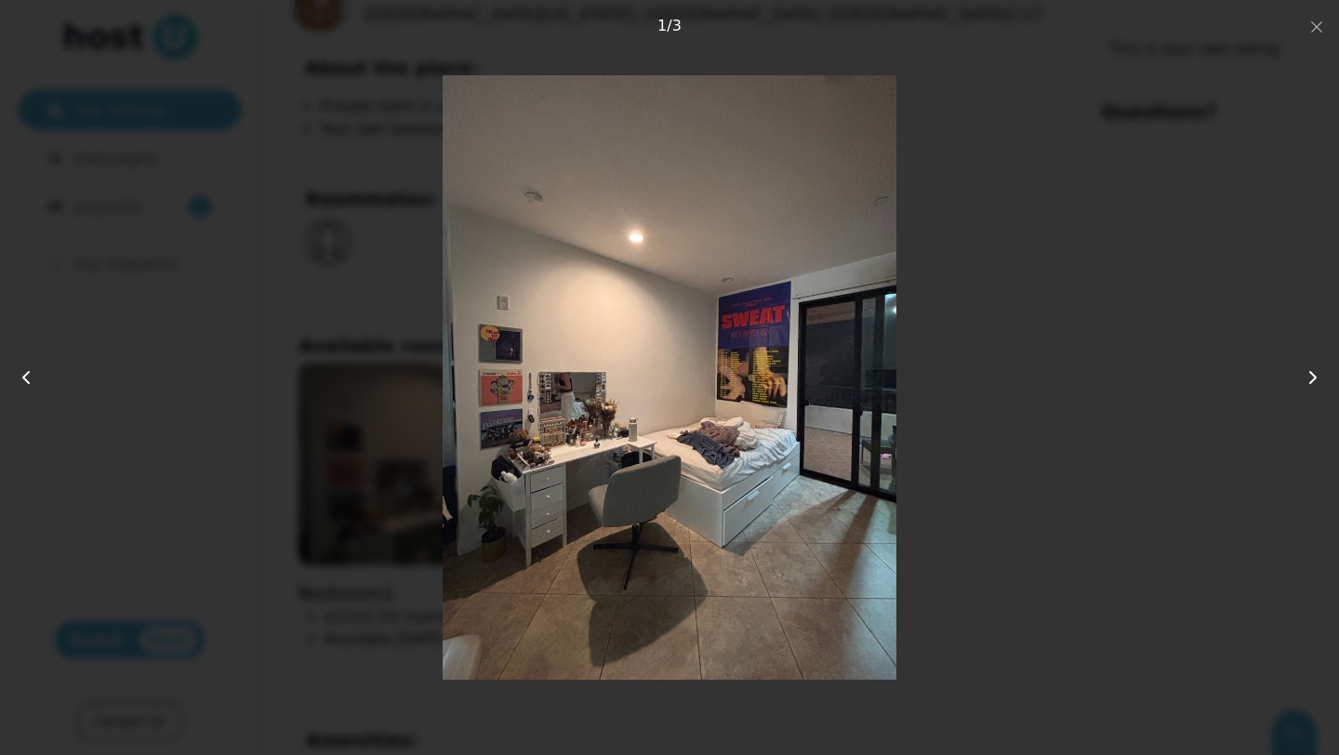
click at [1311, 381] on use at bounding box center [1313, 377] width 6 height 11
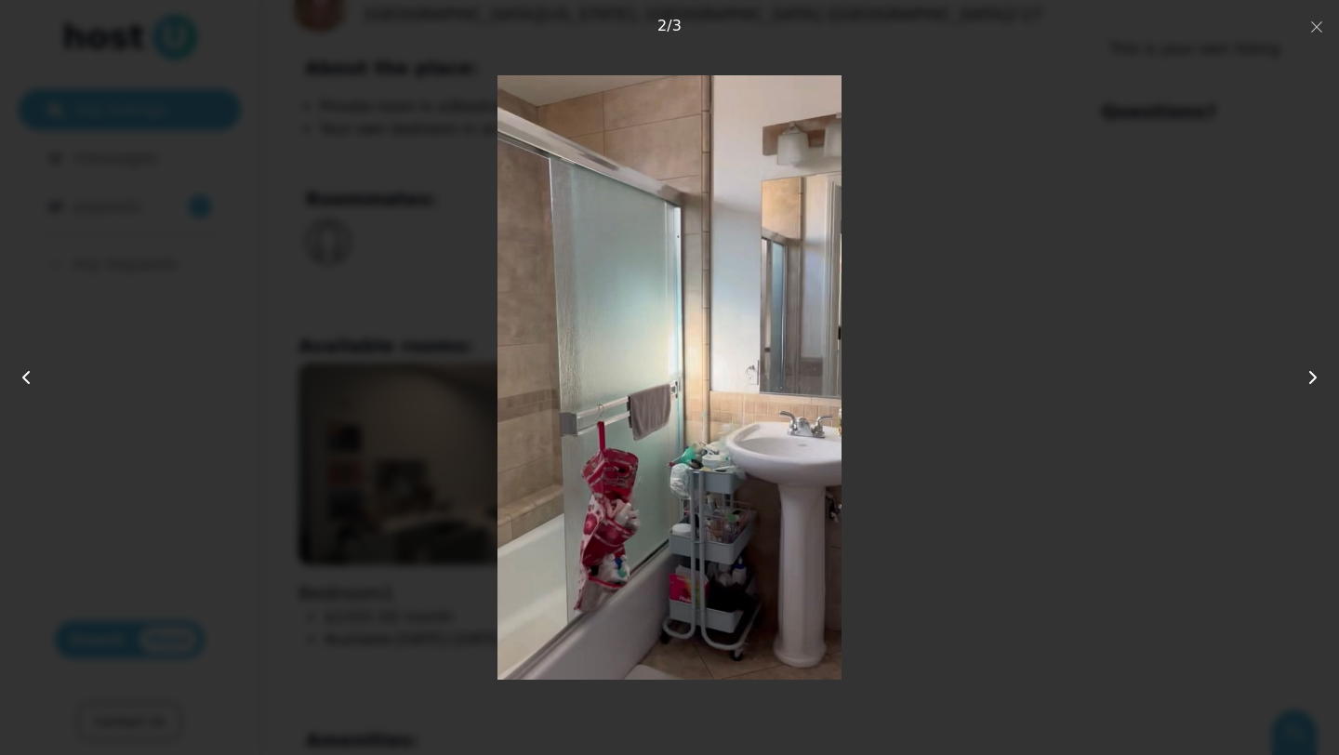
click at [1311, 381] on use at bounding box center [1313, 377] width 6 height 11
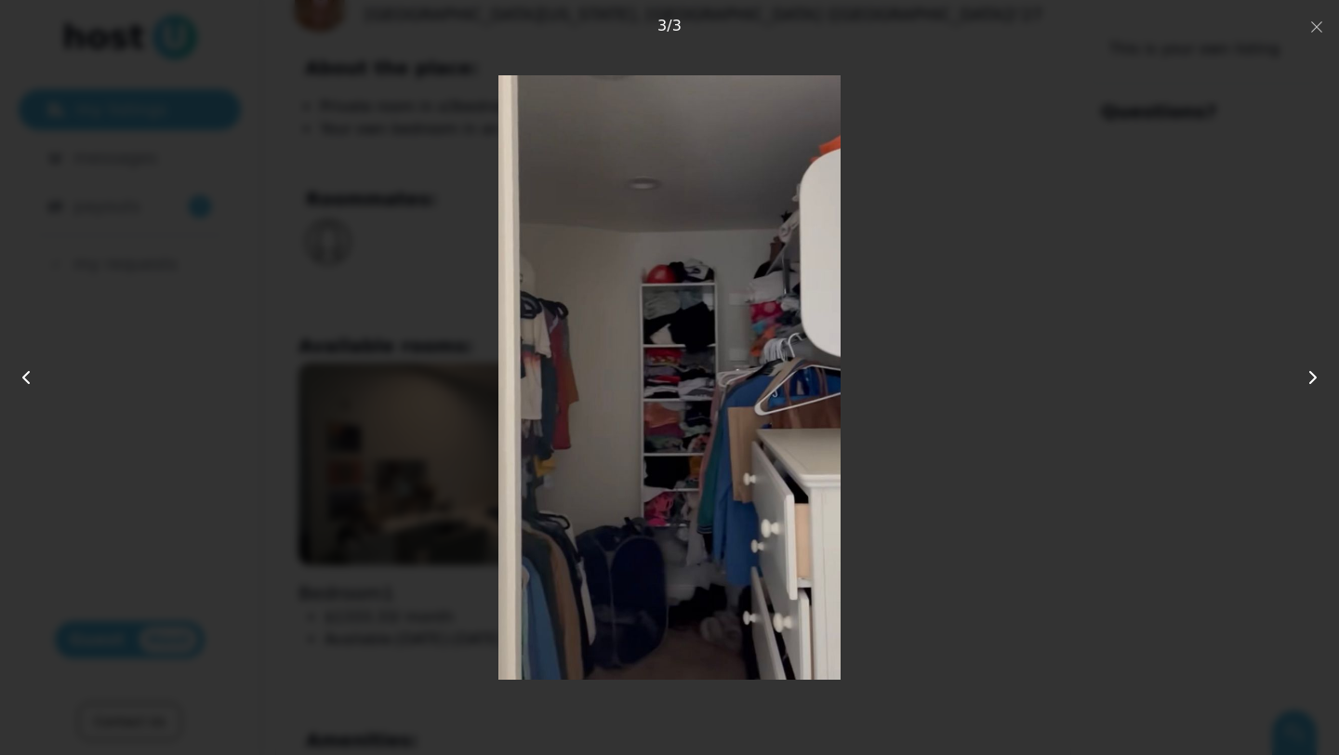
click at [1311, 381] on use at bounding box center [1313, 377] width 6 height 11
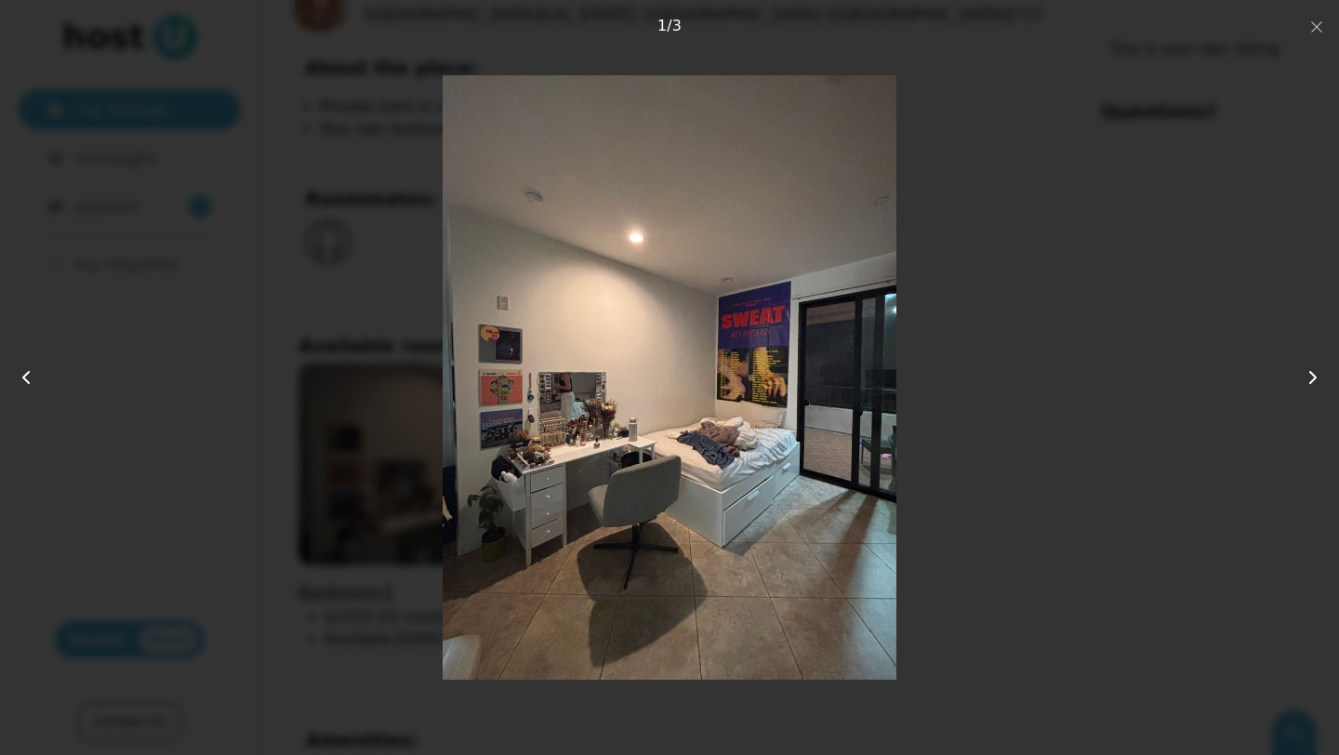
click at [1311, 381] on use at bounding box center [1313, 377] width 6 height 11
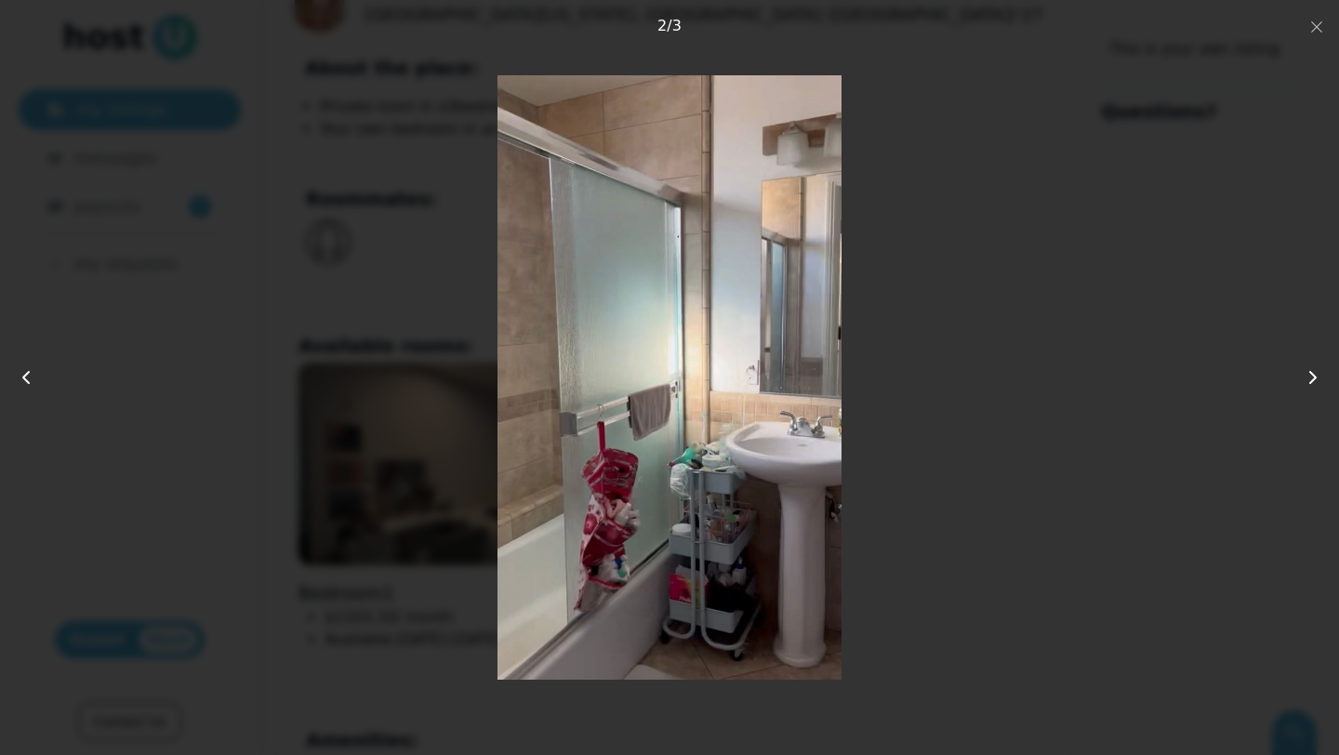
click at [1311, 381] on use at bounding box center [1313, 377] width 6 height 11
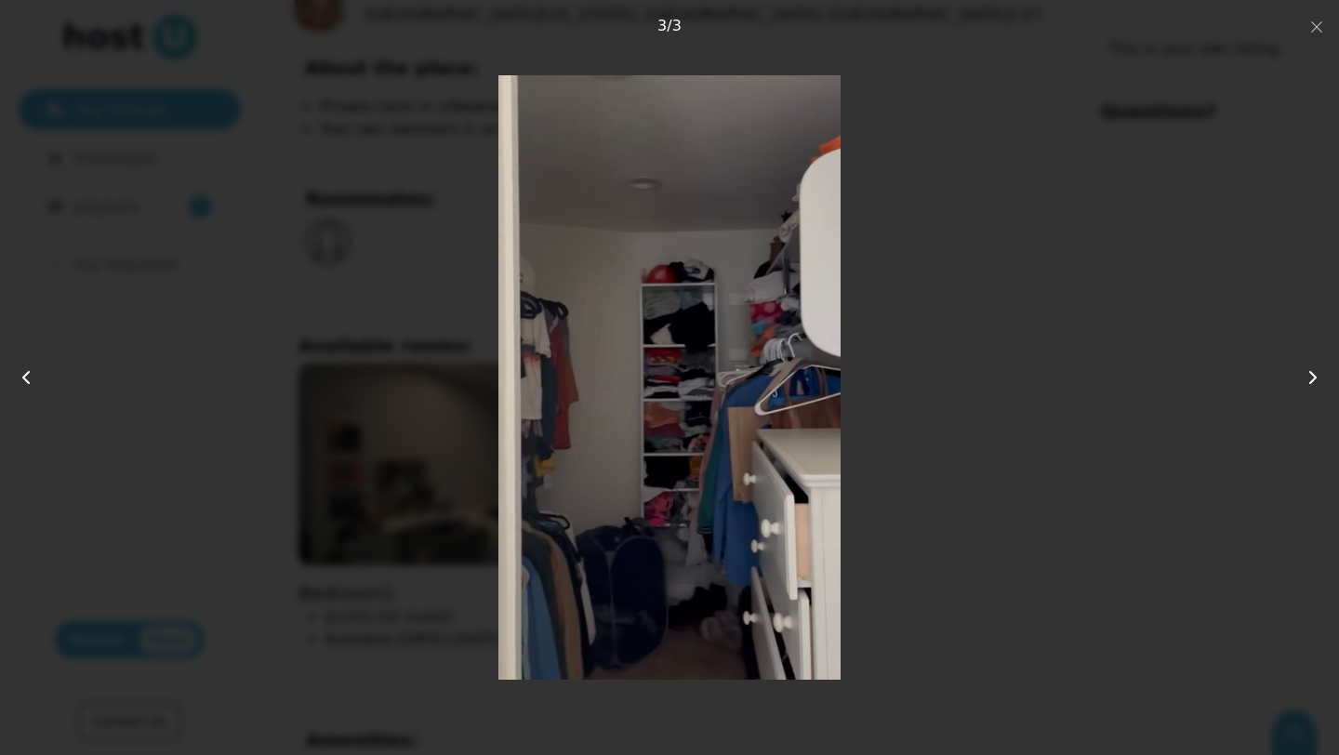
click at [1311, 381] on use at bounding box center [1313, 377] width 6 height 11
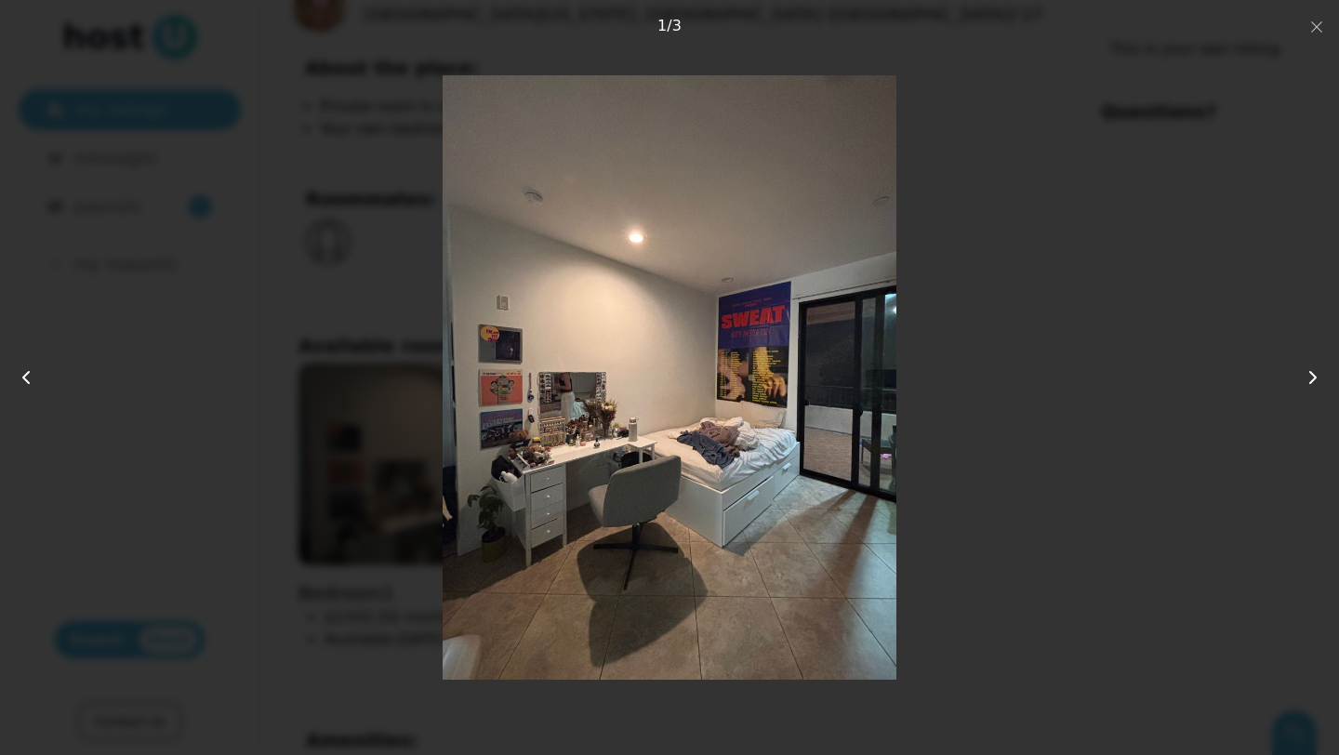
click at [1311, 381] on use at bounding box center [1313, 377] width 6 height 11
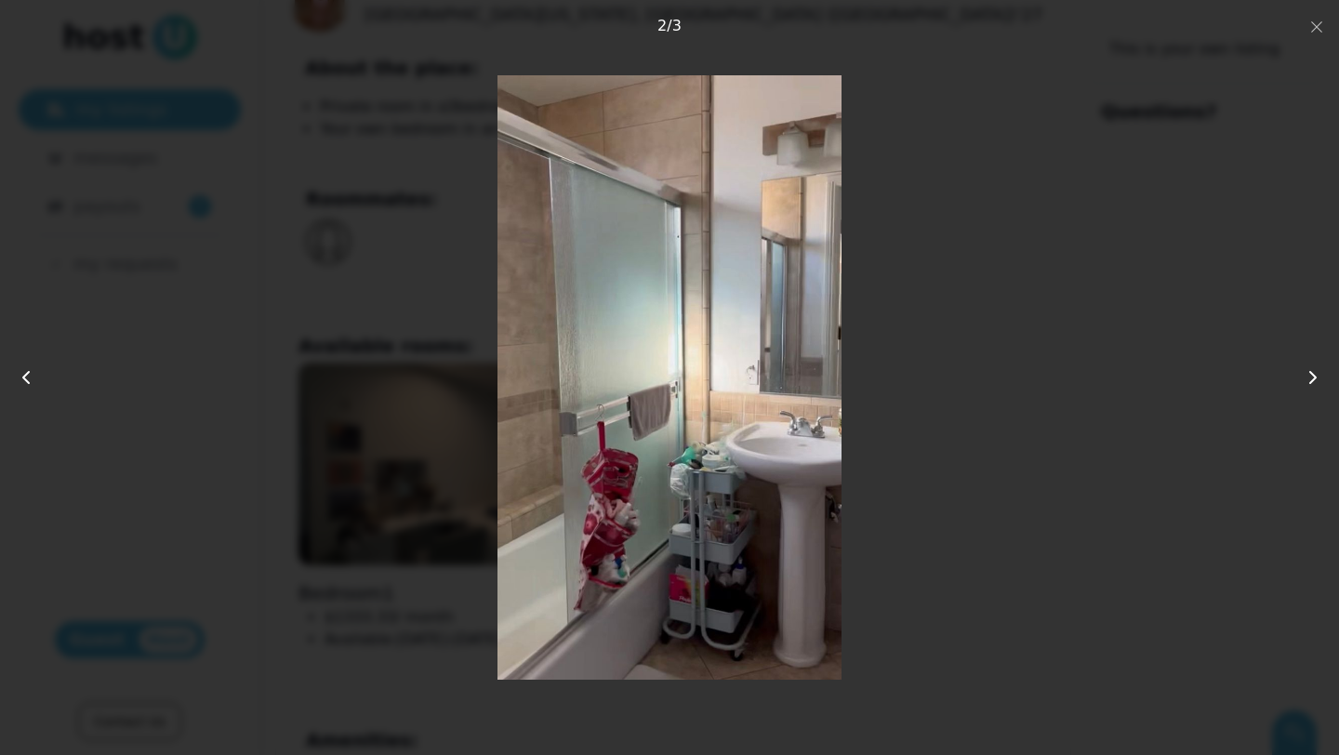
click at [1311, 381] on use at bounding box center [1313, 377] width 6 height 11
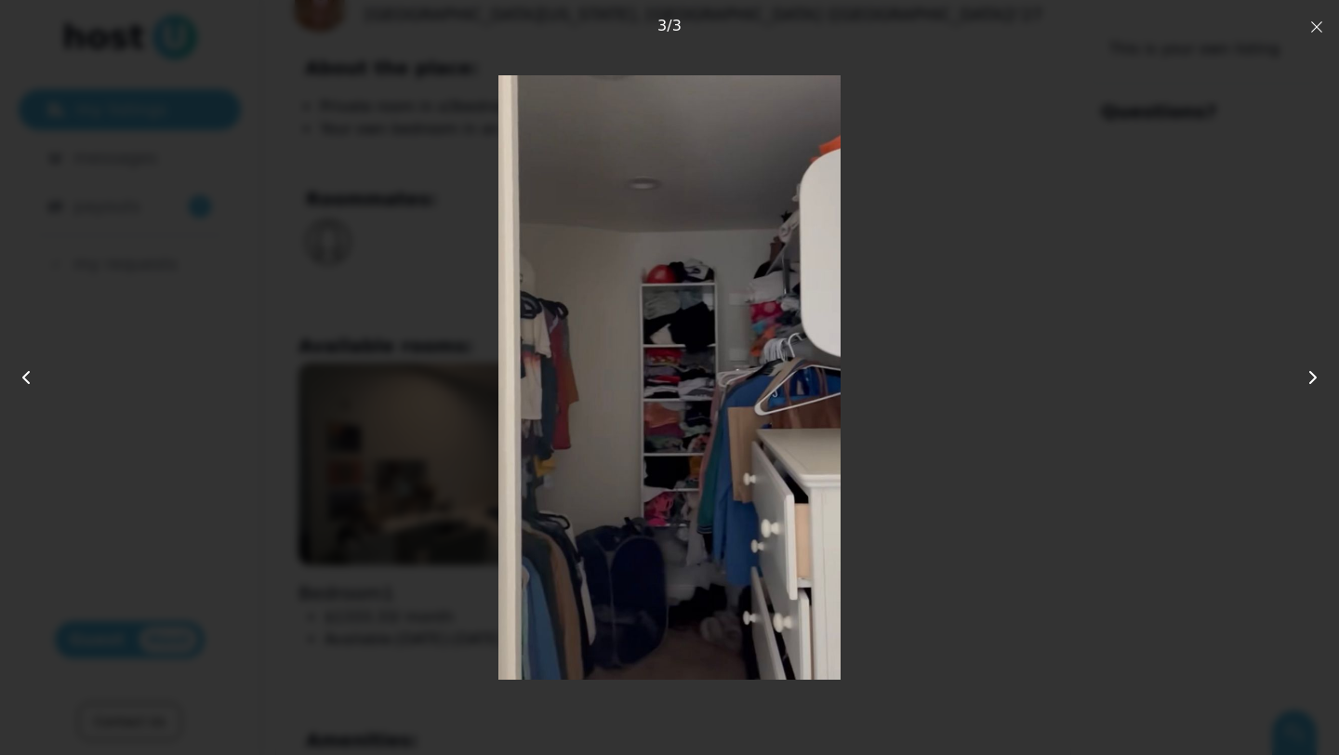
click at [1319, 32] on icon "button" at bounding box center [1316, 27] width 15 height 15
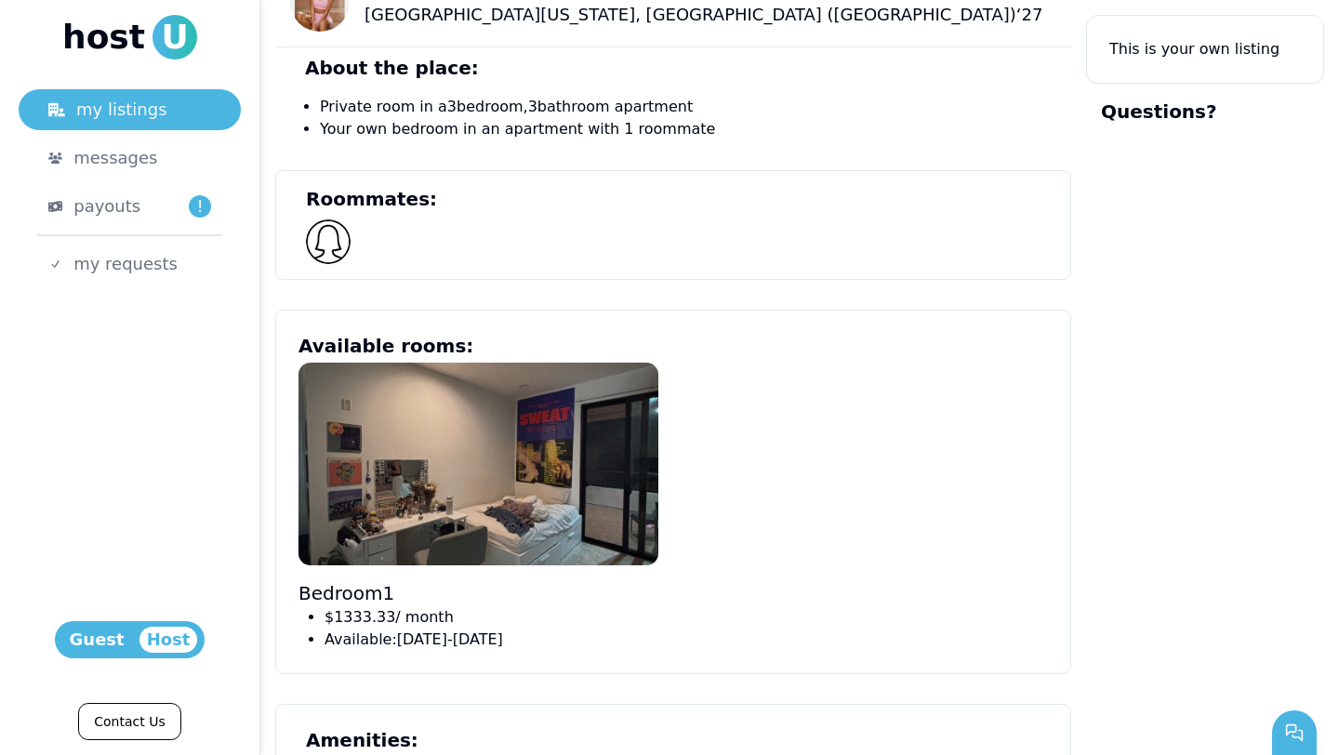
click at [402, 468] on img at bounding box center [478, 464] width 360 height 203
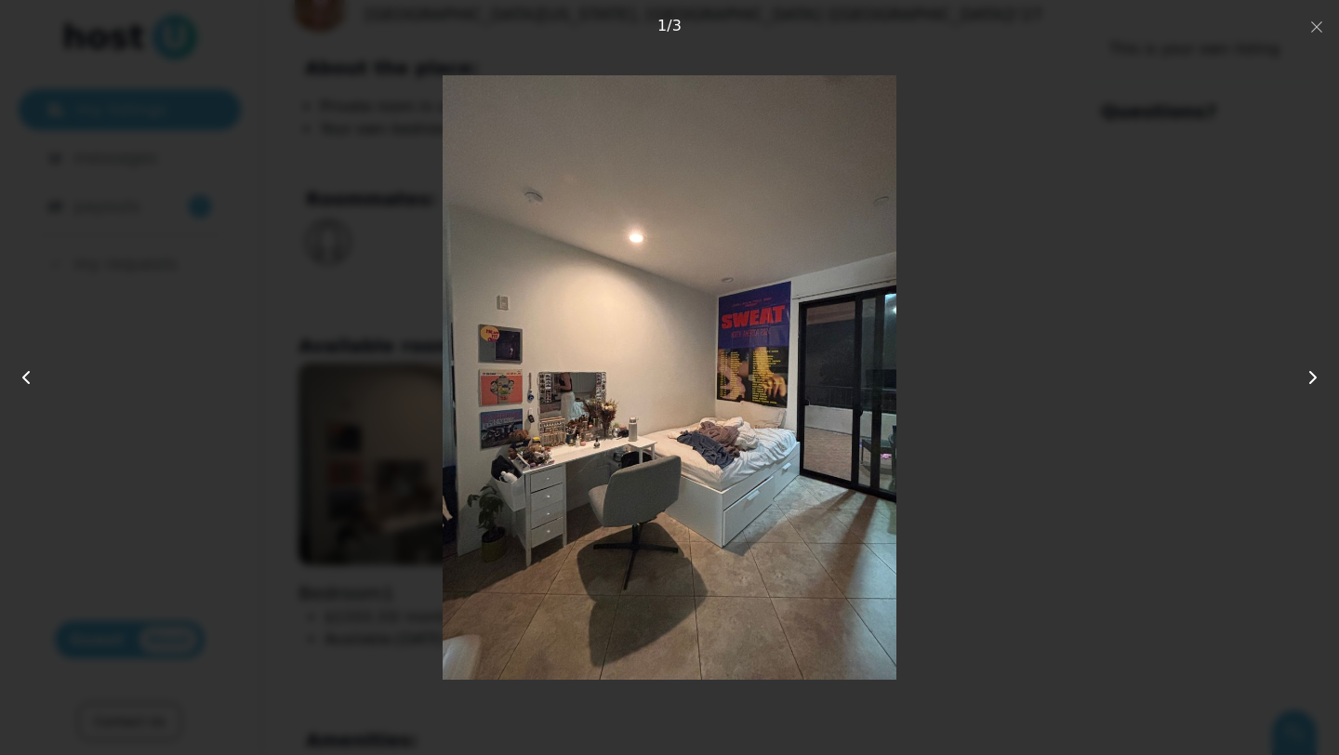
click at [1307, 378] on icon at bounding box center [1312, 377] width 22 height 22
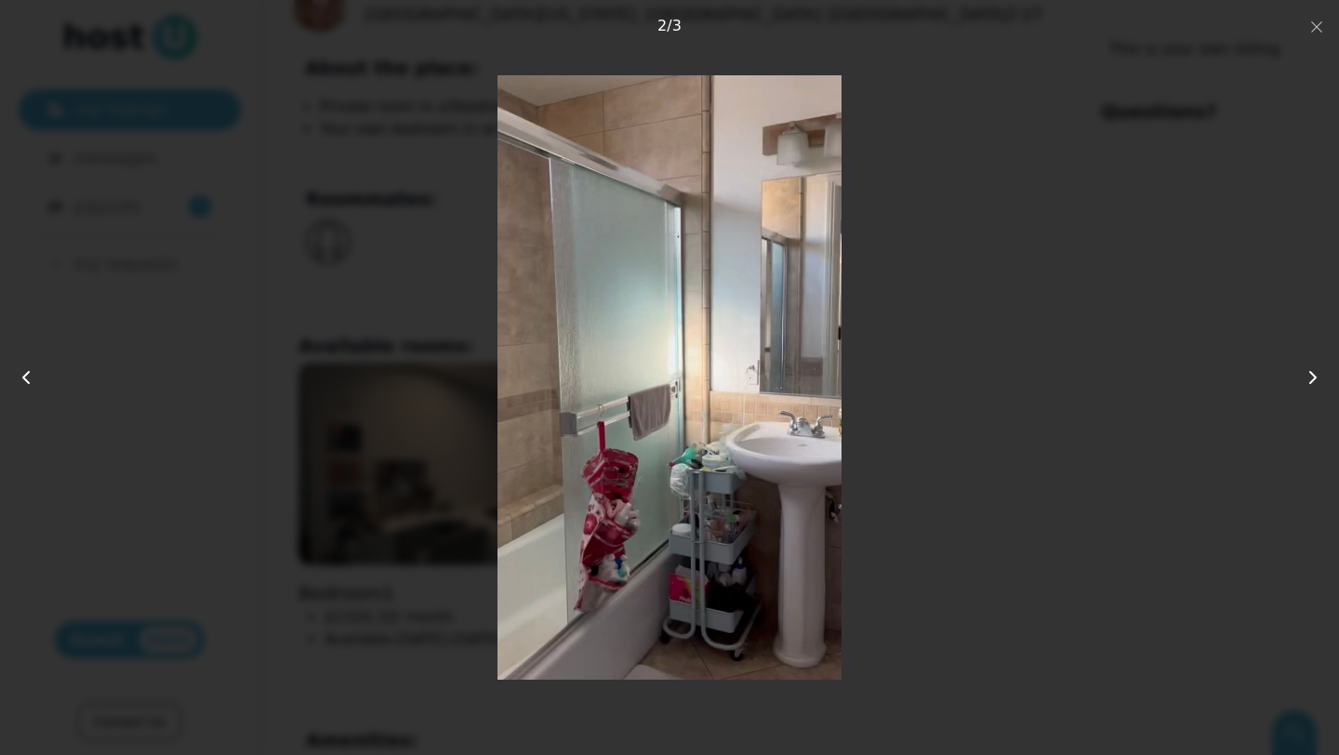
click at [1307, 378] on icon at bounding box center [1312, 377] width 22 height 22
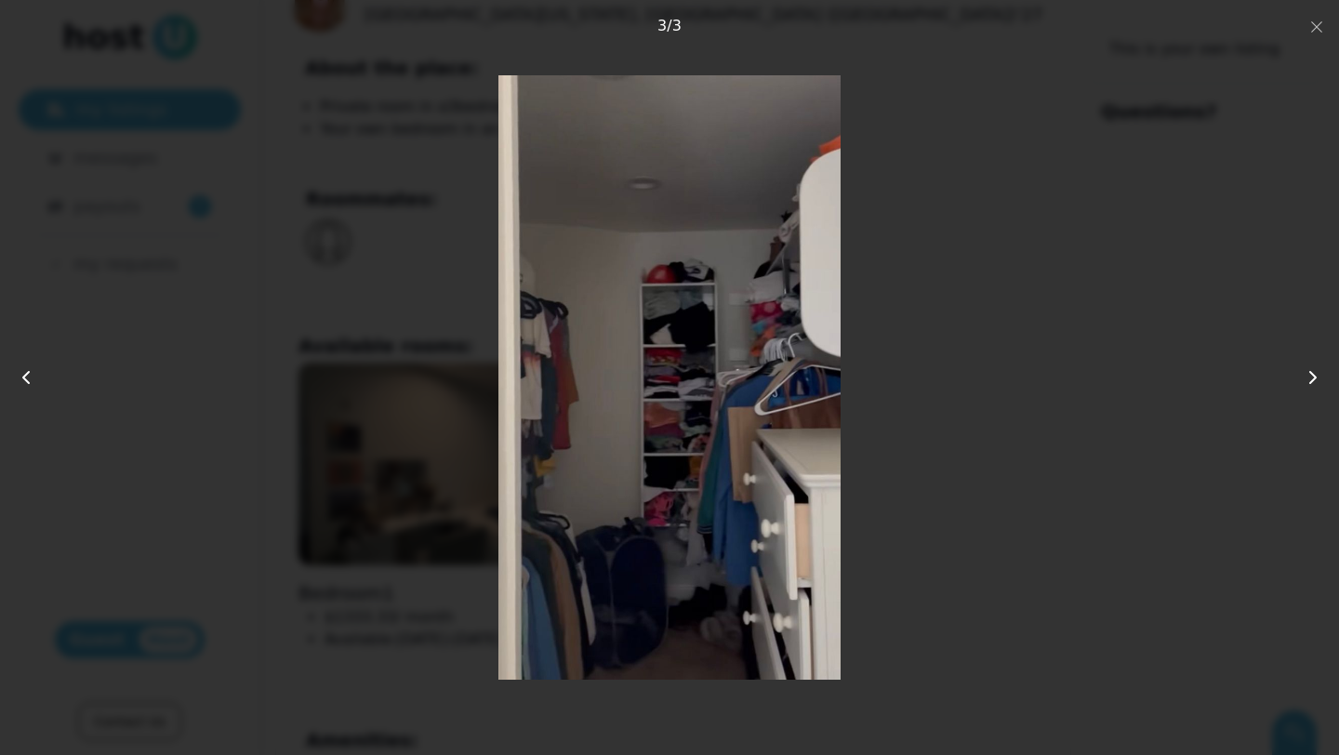
click at [1307, 378] on icon at bounding box center [1312, 377] width 22 height 22
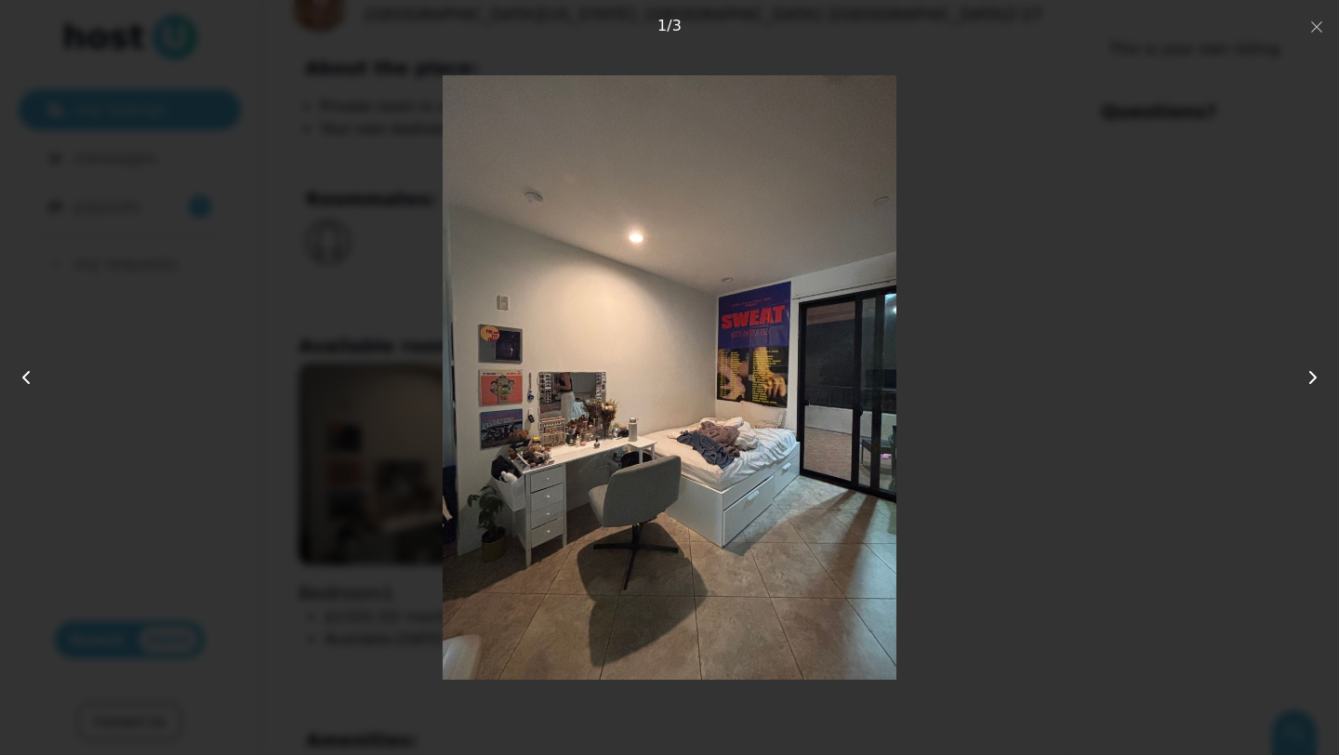
click at [1307, 378] on icon at bounding box center [1312, 377] width 22 height 22
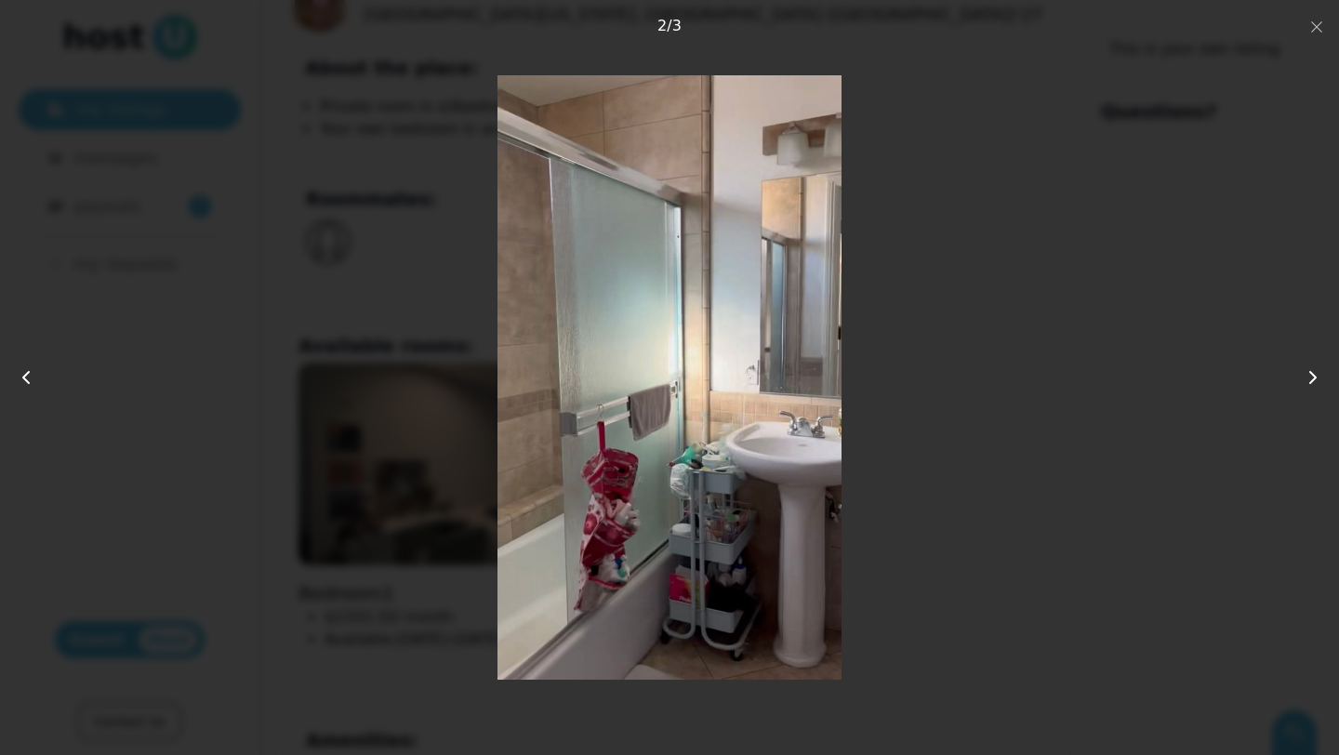
click at [1307, 378] on icon at bounding box center [1312, 377] width 22 height 22
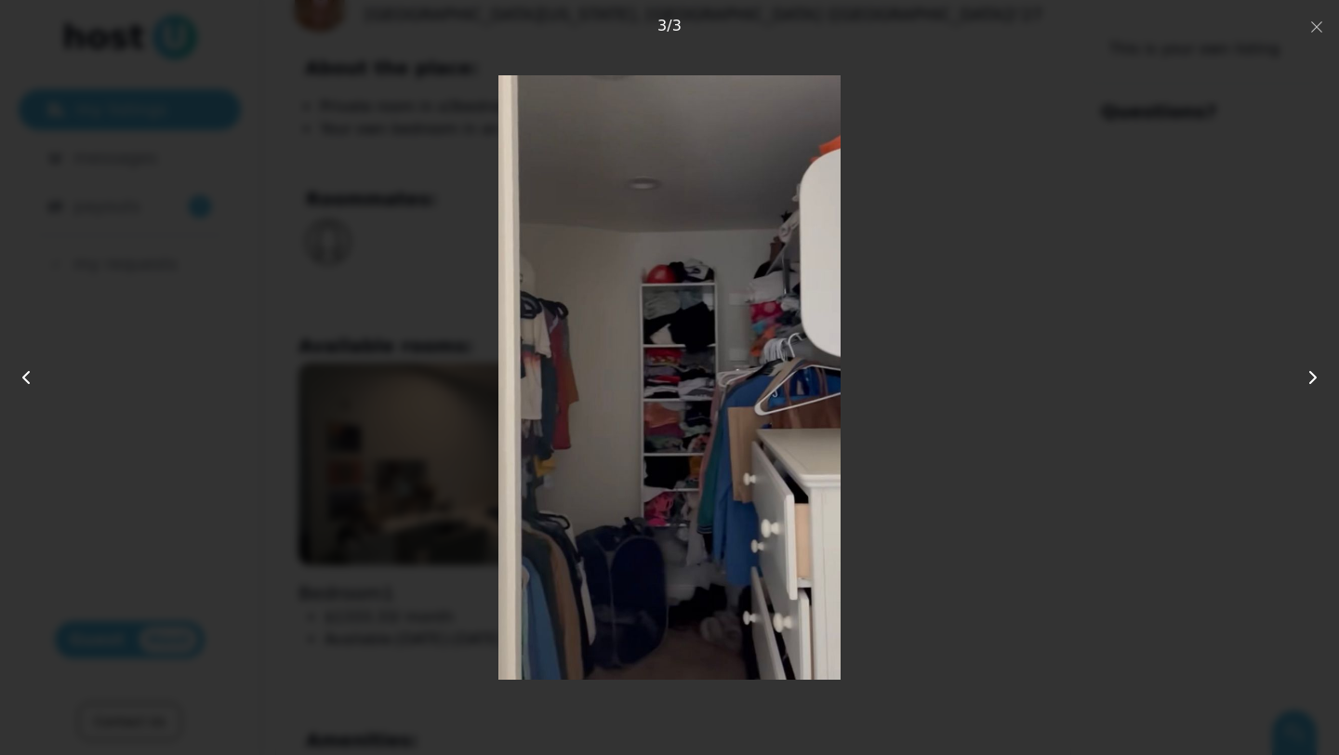
click at [1307, 379] on icon at bounding box center [1312, 377] width 22 height 22
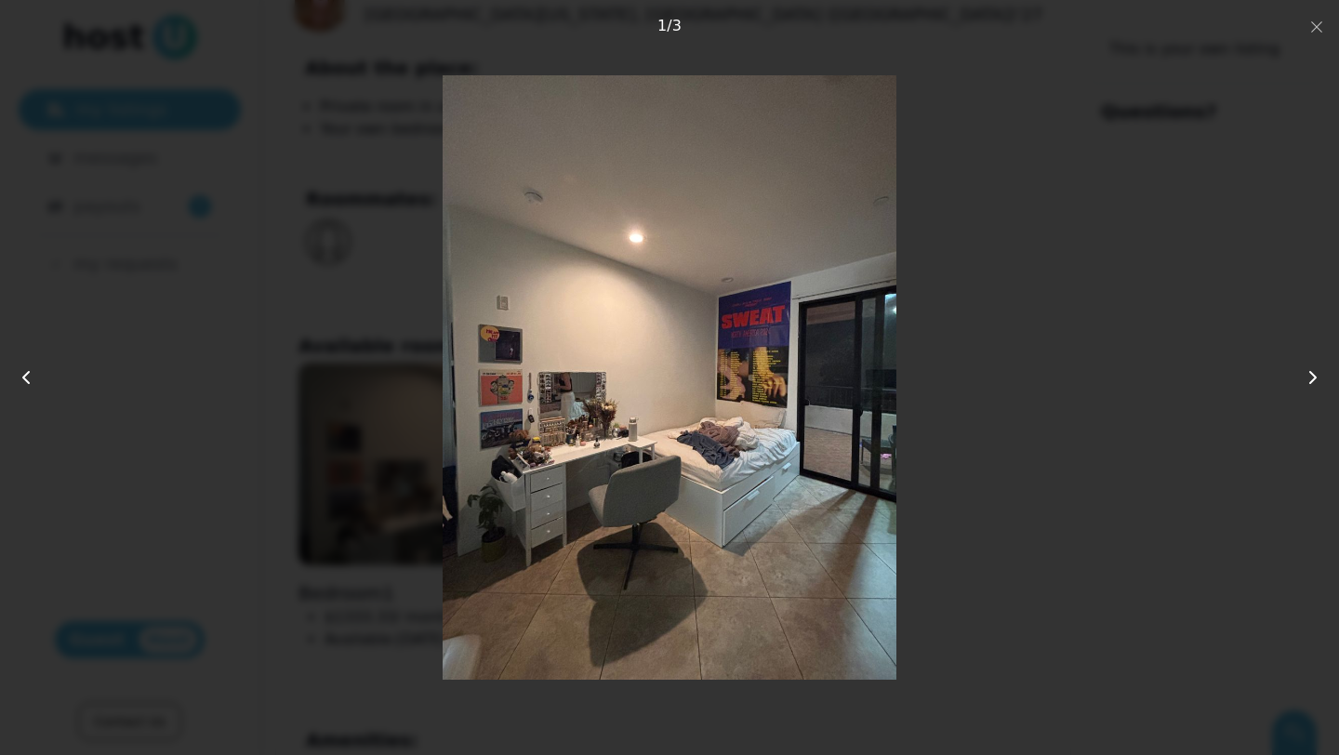
click at [1307, 379] on icon at bounding box center [1312, 377] width 22 height 22
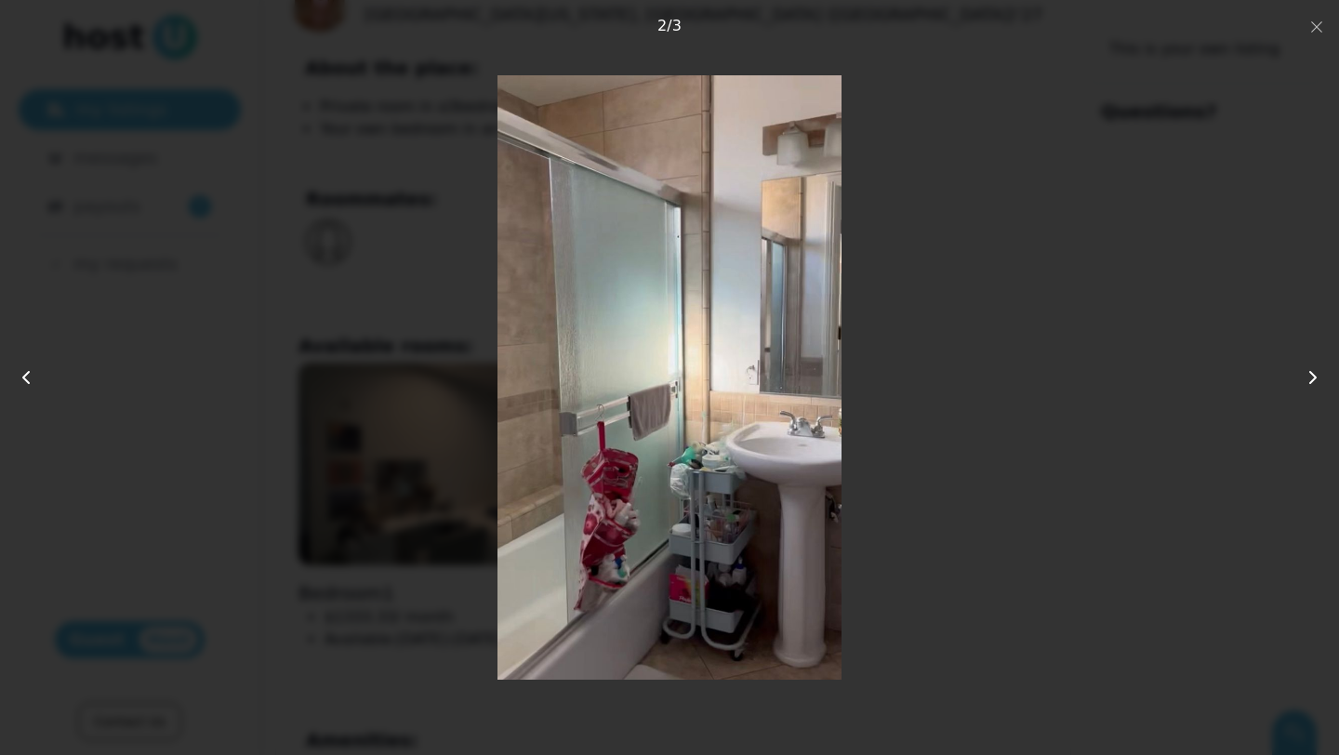
click at [1307, 379] on icon at bounding box center [1312, 377] width 22 height 22
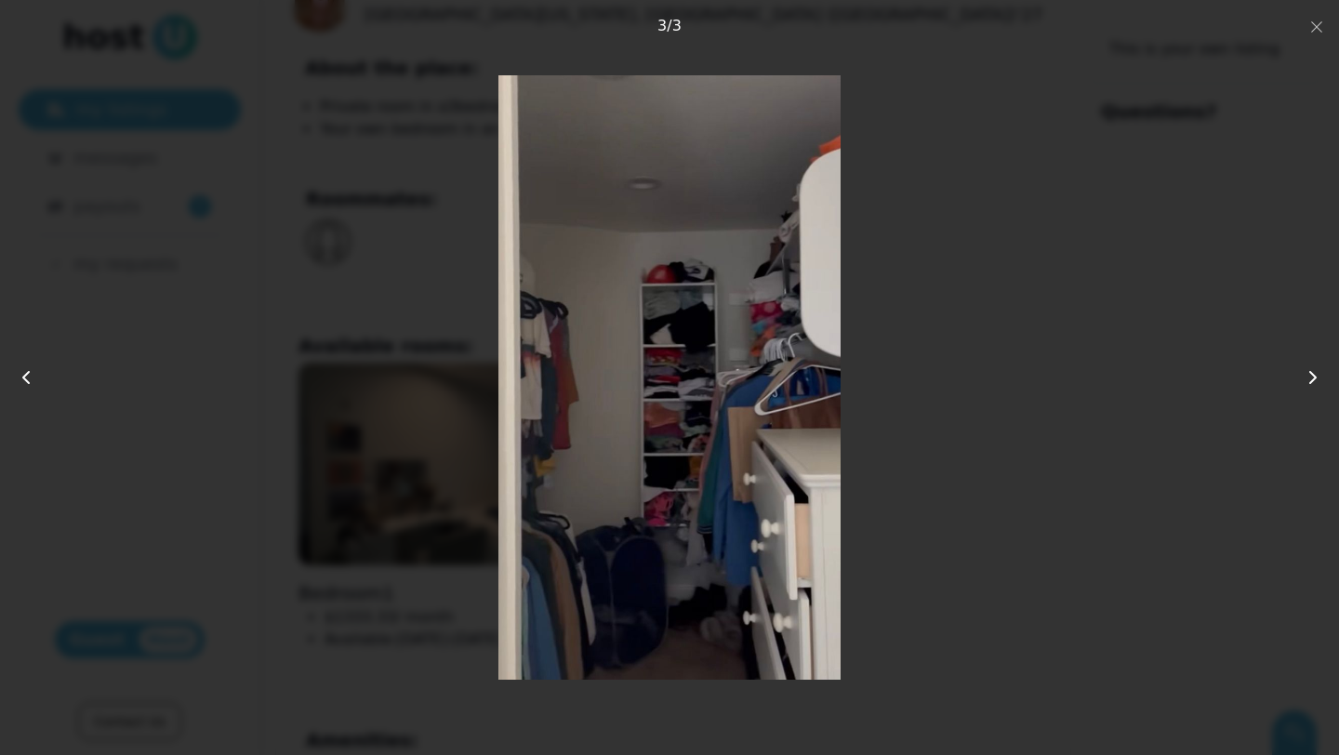
click at [1307, 379] on icon at bounding box center [1312, 377] width 22 height 22
